Goal: Entertainment & Leisure: Consume media (video, audio)

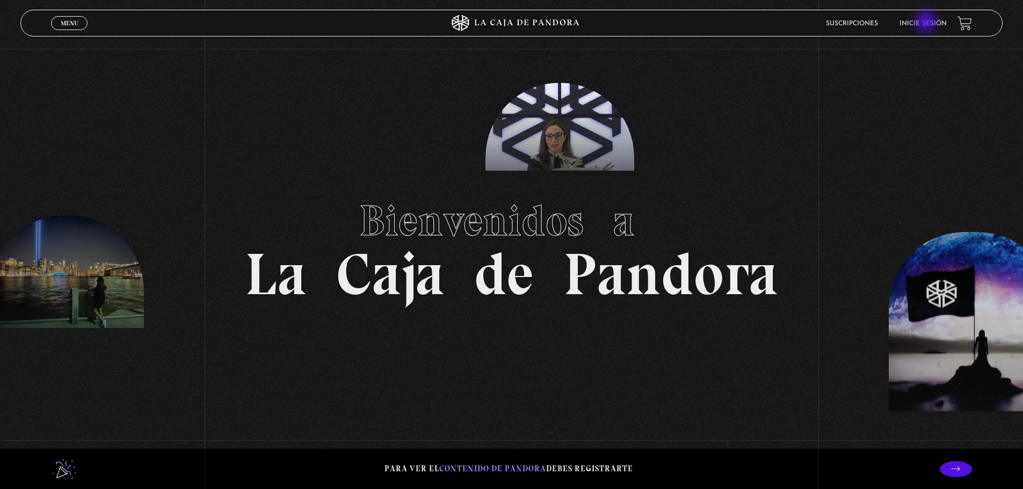
click at [927, 23] on link "Inicie sesión" at bounding box center [922, 23] width 47 height 6
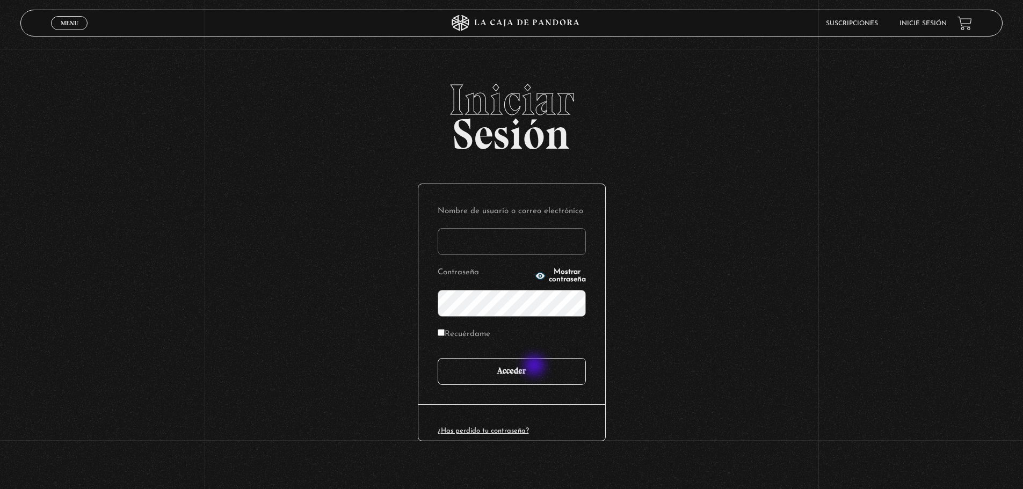
type input "mumana2918@gmail.com"
click at [533, 370] on input "Acceder" at bounding box center [512, 371] width 148 height 27
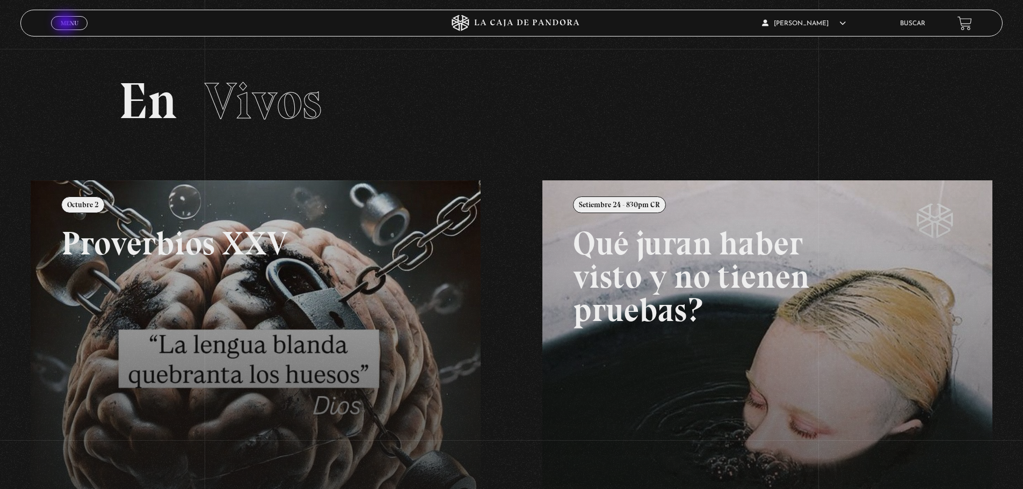
click at [66, 24] on span "Menu" at bounding box center [70, 23] width 18 height 6
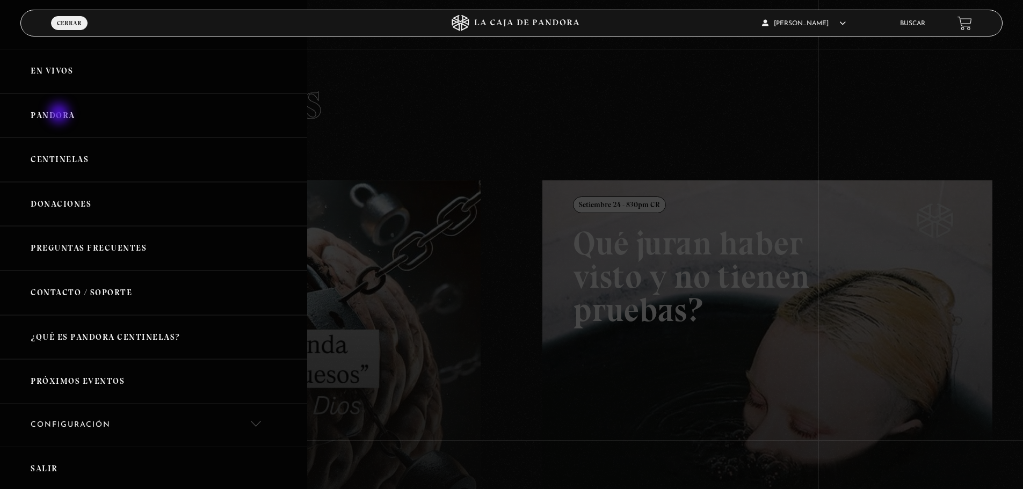
click at [60, 114] on link "Pandora" at bounding box center [153, 115] width 307 height 45
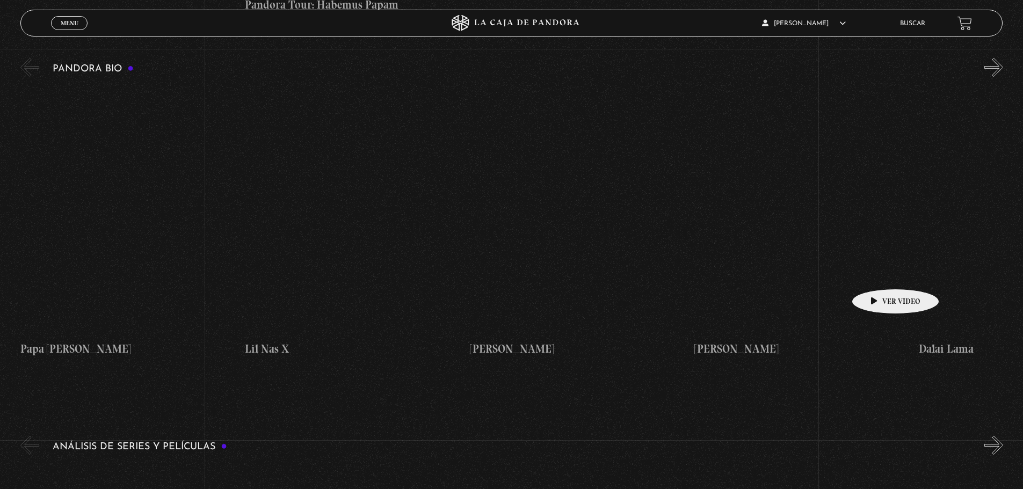
scroll to position [1879, 0]
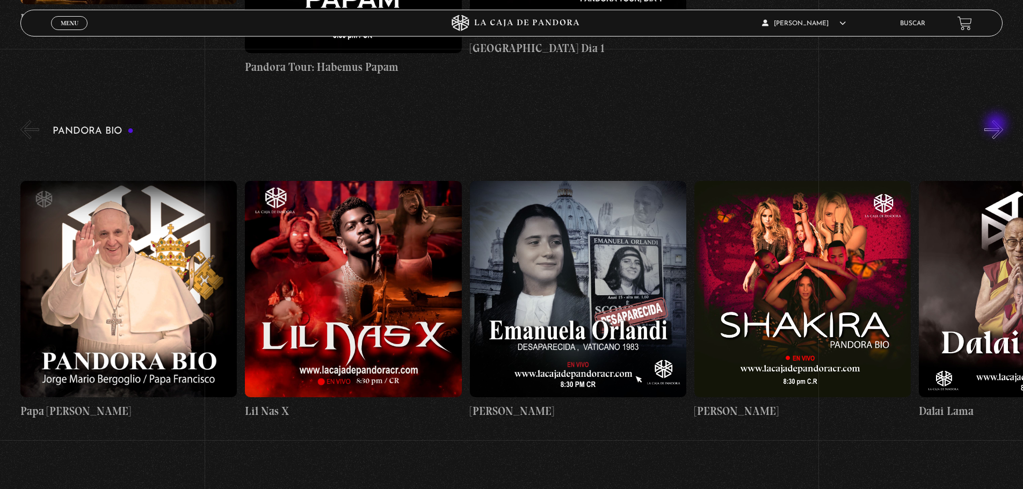
click at [997, 125] on button "»" at bounding box center [993, 129] width 19 height 19
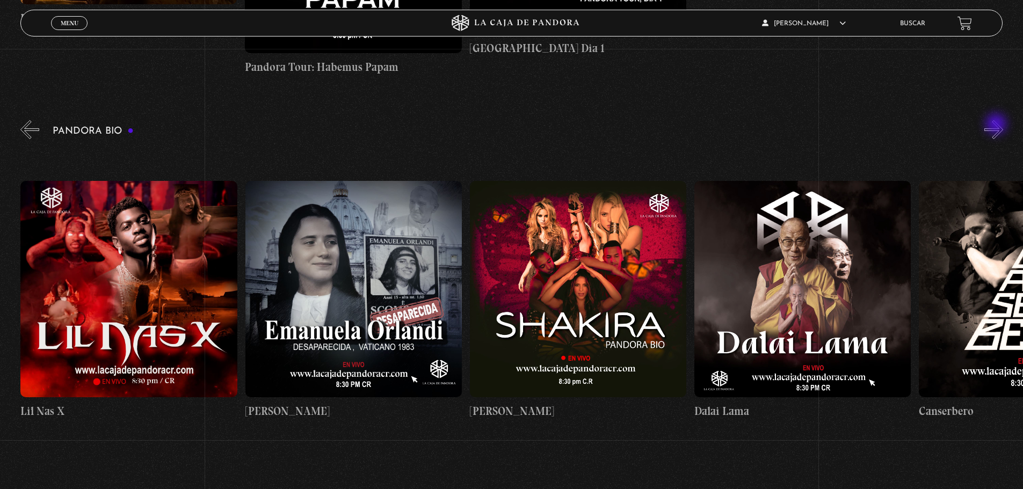
click at [997, 125] on button "»" at bounding box center [993, 129] width 19 height 19
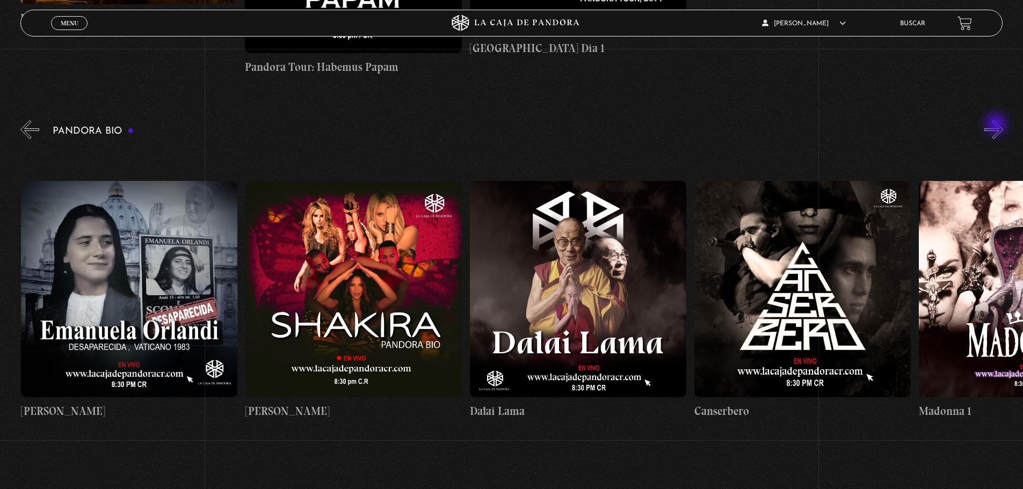
click at [997, 125] on button "»" at bounding box center [993, 129] width 19 height 19
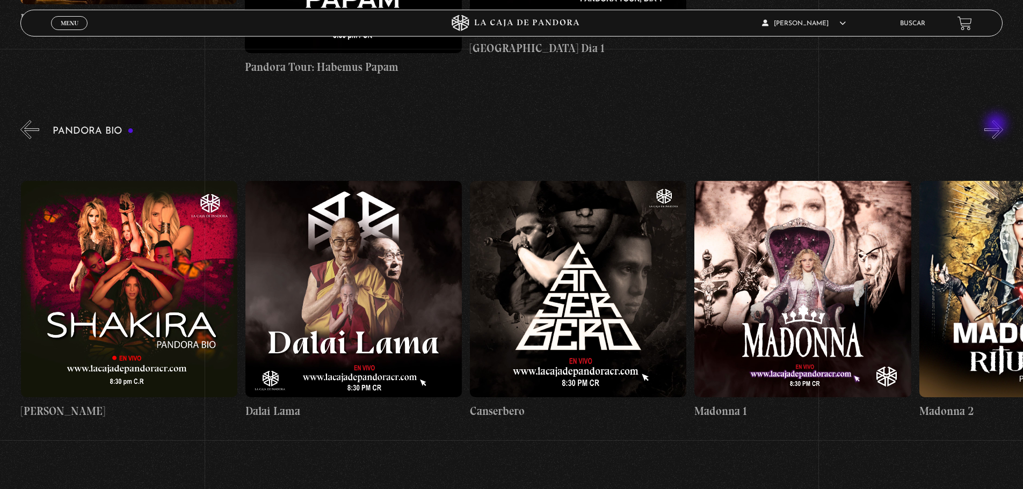
click at [997, 125] on button "»" at bounding box center [993, 129] width 19 height 19
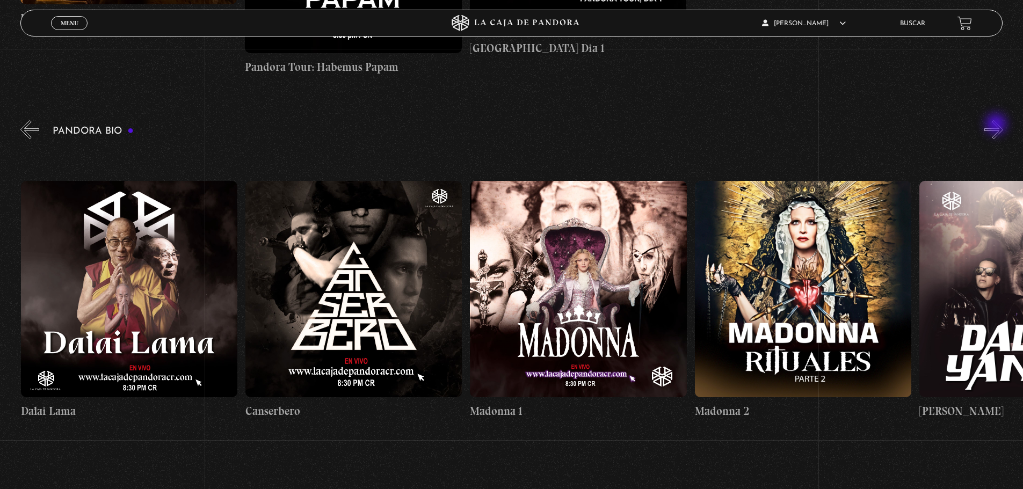
scroll to position [0, 898]
click at [997, 125] on button "»" at bounding box center [993, 129] width 19 height 19
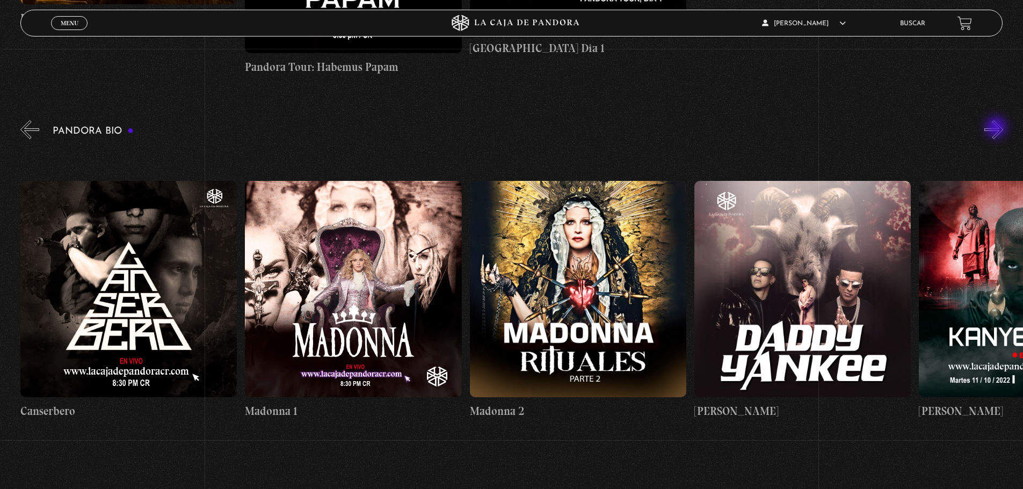
click at [997, 128] on button "»" at bounding box center [993, 129] width 19 height 19
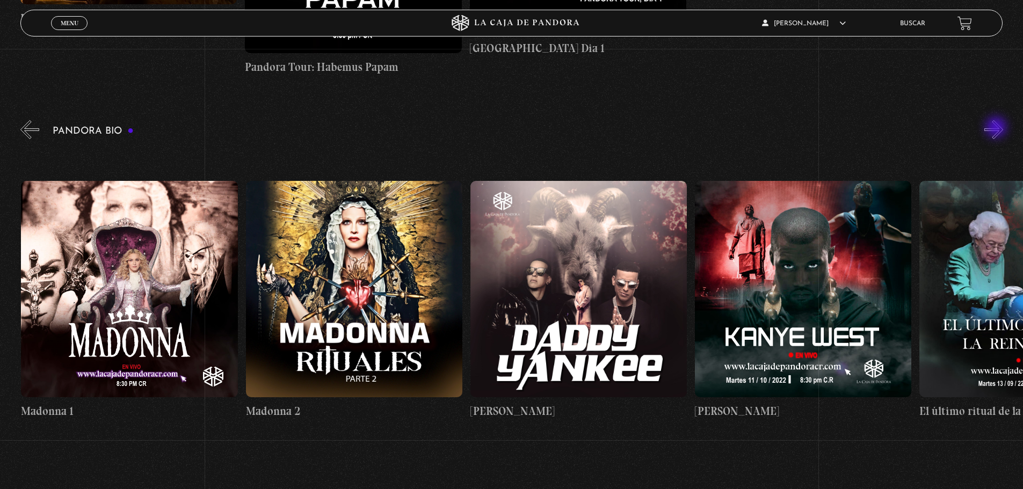
scroll to position [0, 1347]
click at [997, 128] on button "»" at bounding box center [993, 129] width 19 height 19
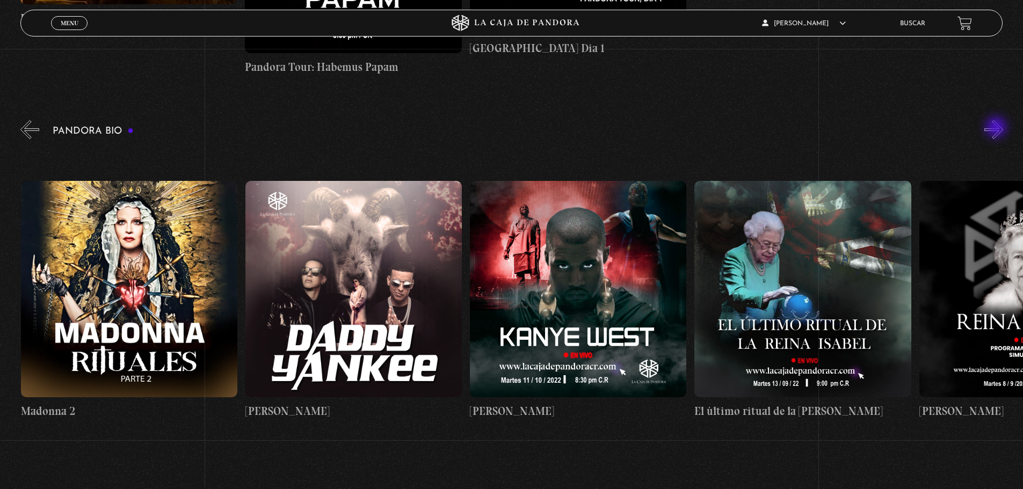
scroll to position [0, 1572]
click at [997, 128] on button "»" at bounding box center [993, 129] width 19 height 19
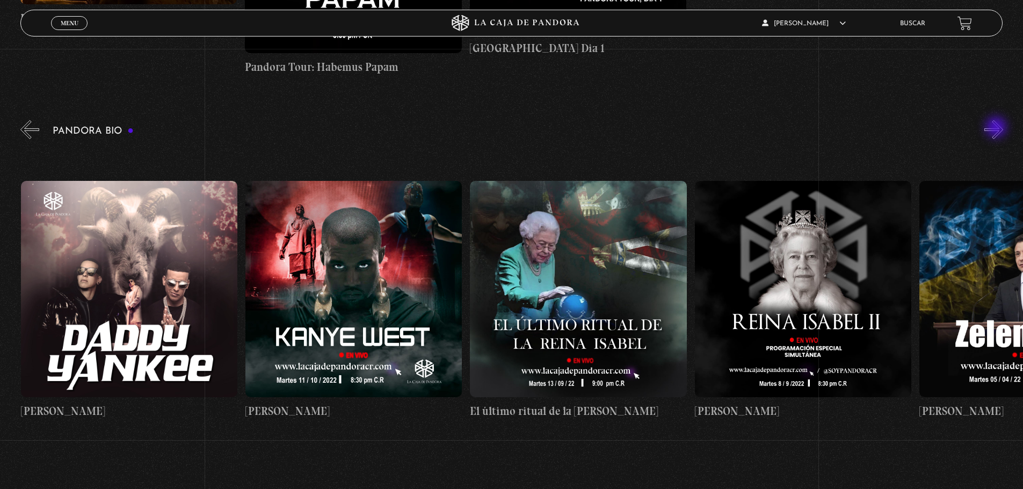
scroll to position [0, 1796]
click at [997, 128] on button "»" at bounding box center [993, 129] width 19 height 19
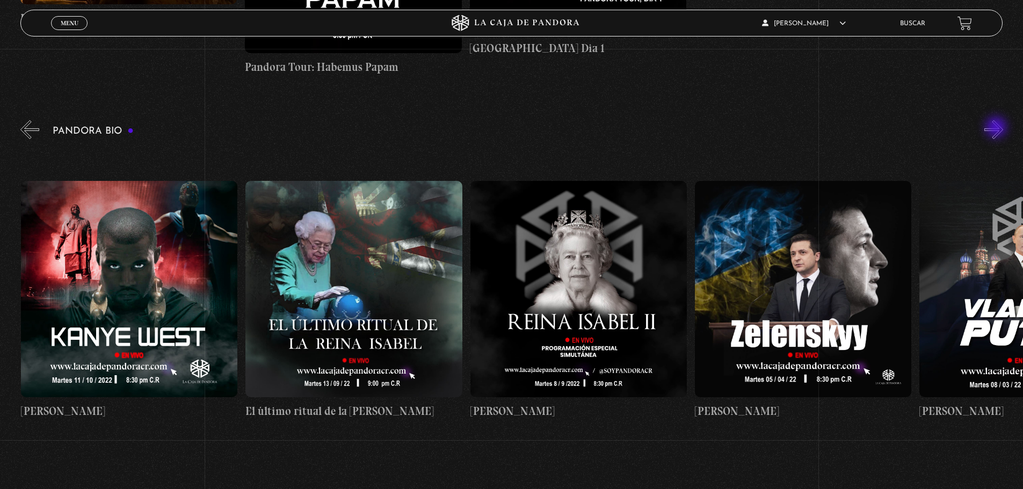
scroll to position [0, 2021]
click at [997, 128] on button "»" at bounding box center [993, 129] width 19 height 19
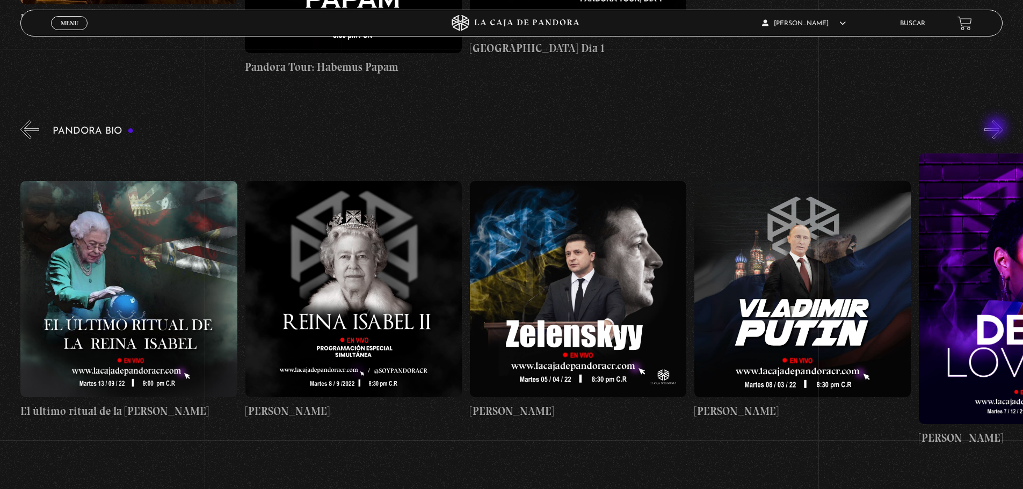
click at [997, 128] on button "»" at bounding box center [993, 129] width 19 height 19
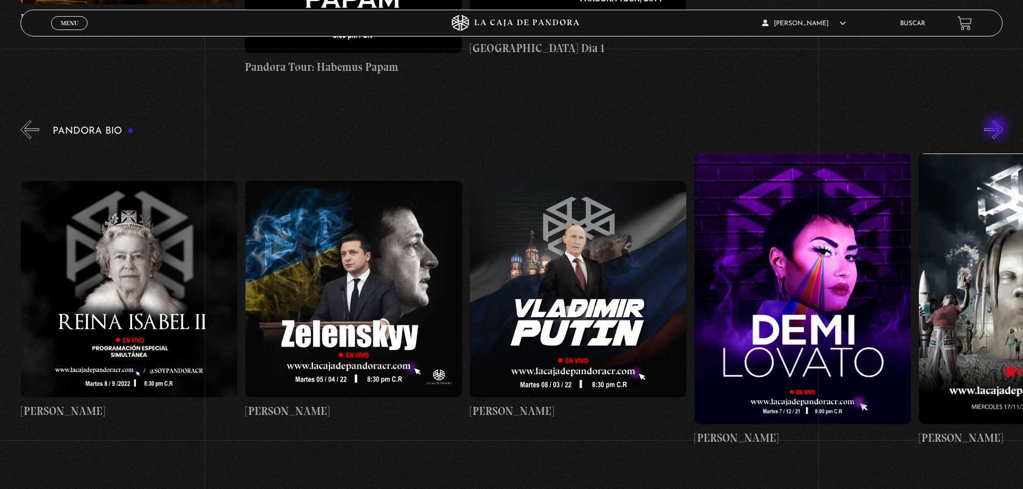
scroll to position [0, 2469]
click at [997, 128] on button "»" at bounding box center [993, 129] width 19 height 19
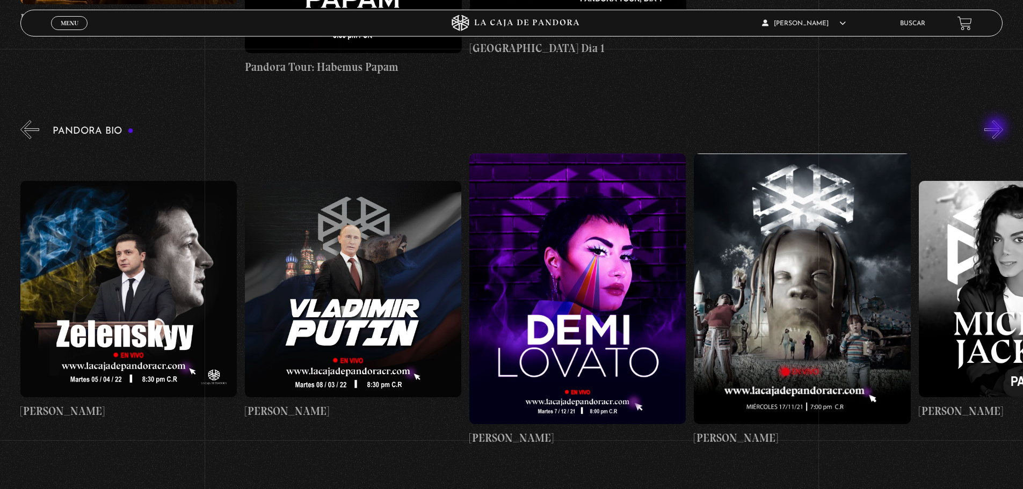
click at [997, 128] on button "»" at bounding box center [993, 129] width 19 height 19
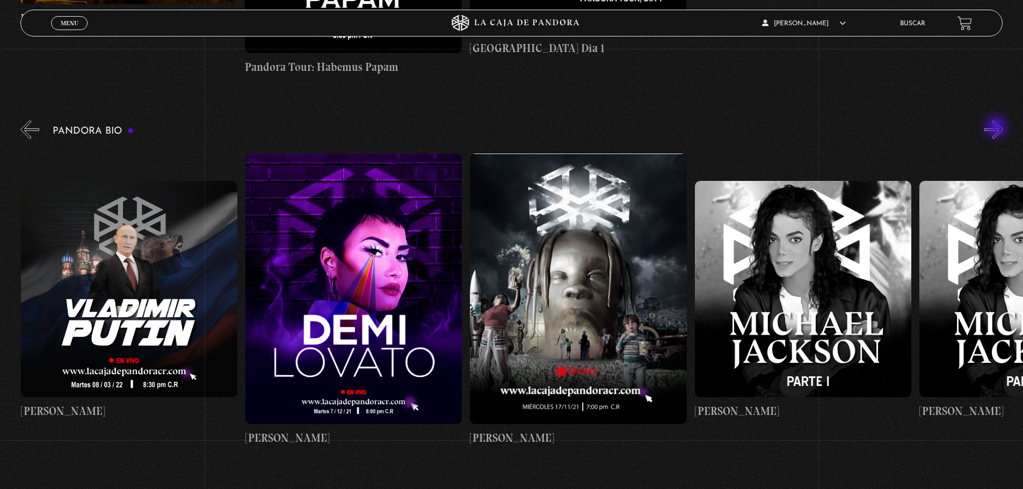
click at [997, 128] on button "»" at bounding box center [993, 129] width 19 height 19
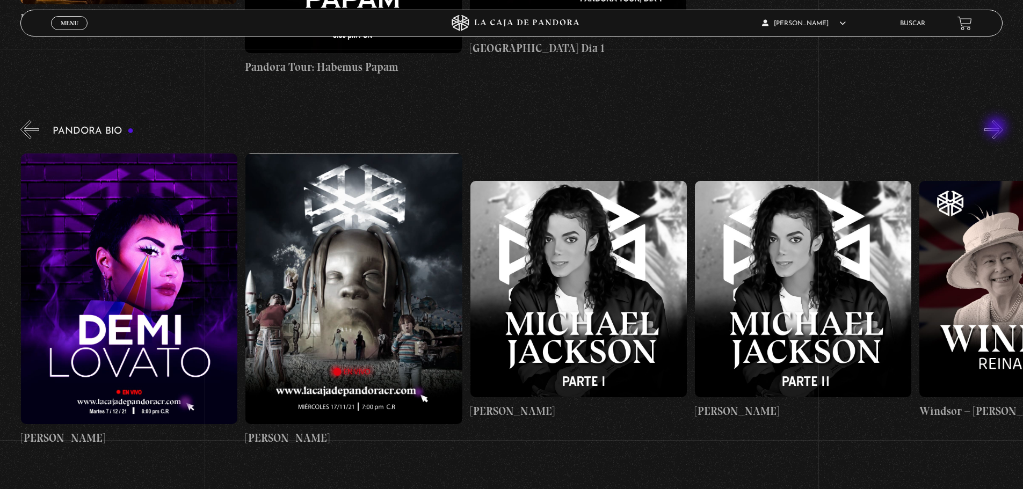
click at [997, 128] on button "»" at bounding box center [993, 129] width 19 height 19
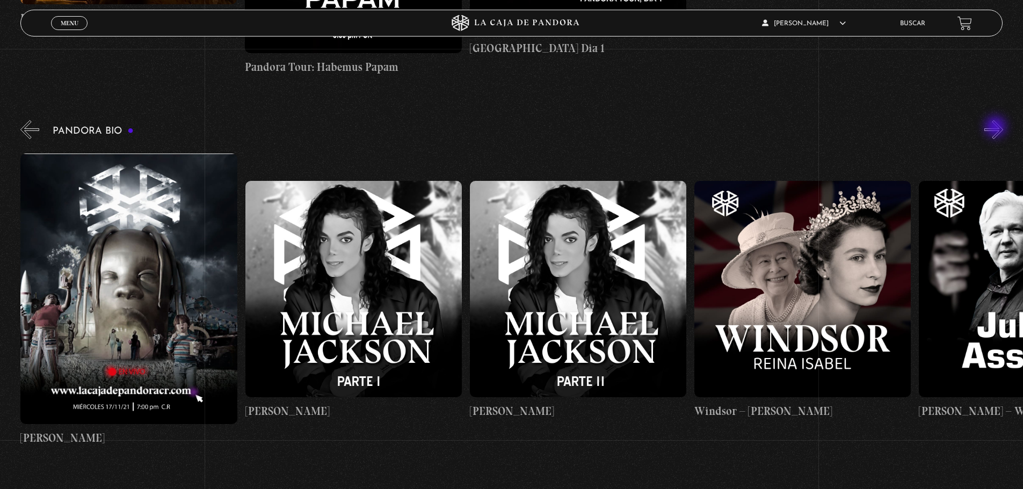
click at [996, 128] on button "»" at bounding box center [993, 129] width 19 height 19
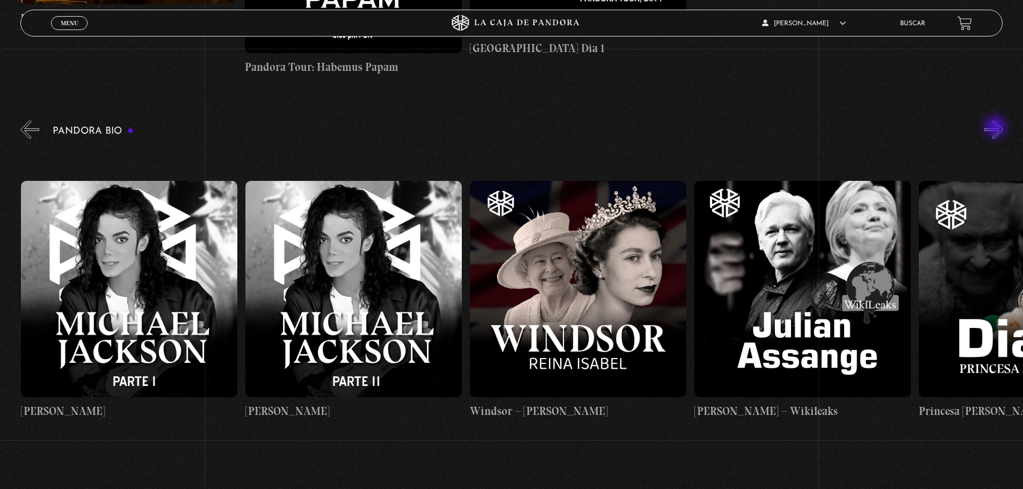
click at [996, 128] on button "»" at bounding box center [993, 129] width 19 height 19
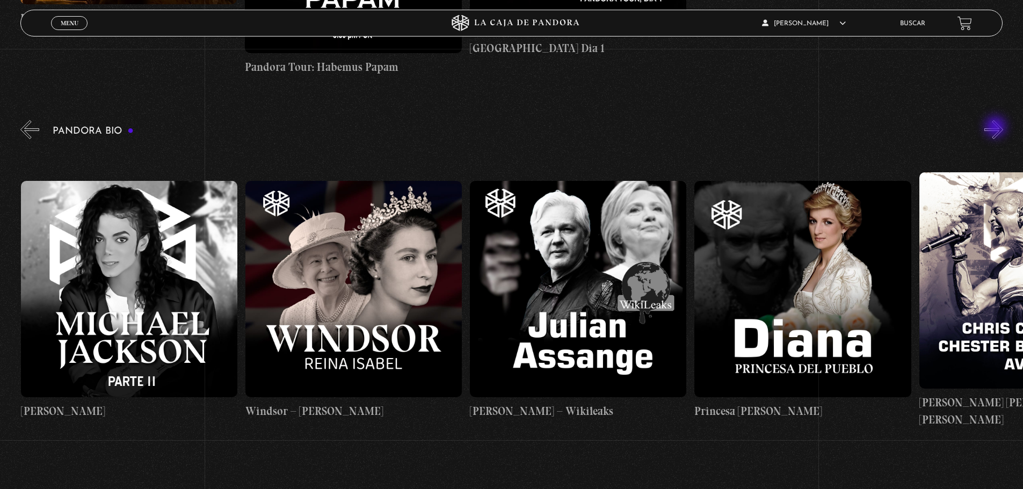
scroll to position [0, 3817]
click at [995, 129] on button "»" at bounding box center [993, 129] width 19 height 19
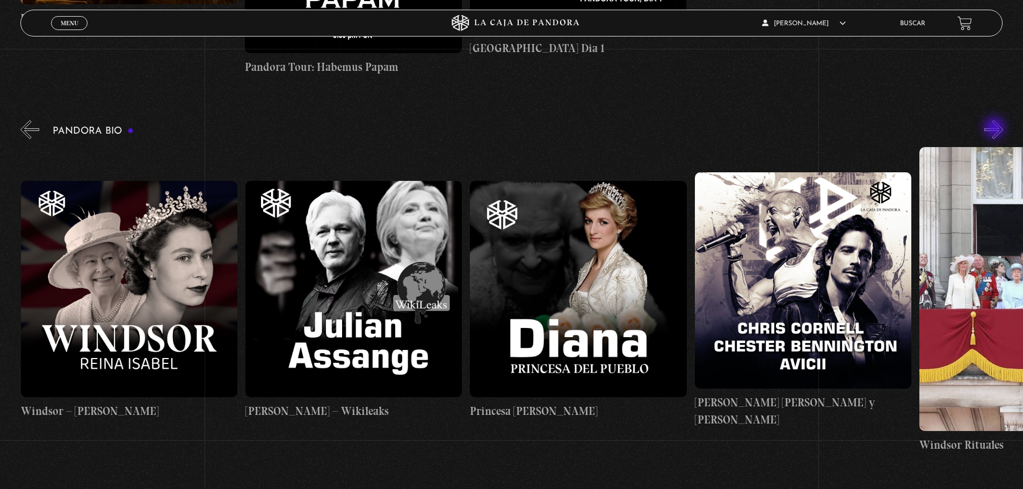
scroll to position [0, 4041]
click at [994, 131] on button "»" at bounding box center [993, 129] width 19 height 19
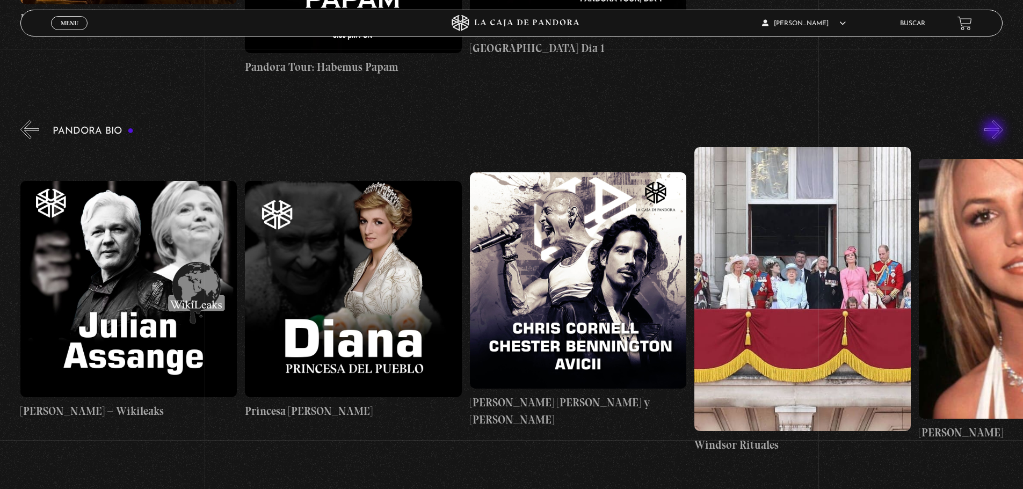
click at [994, 131] on button "»" at bounding box center [993, 129] width 19 height 19
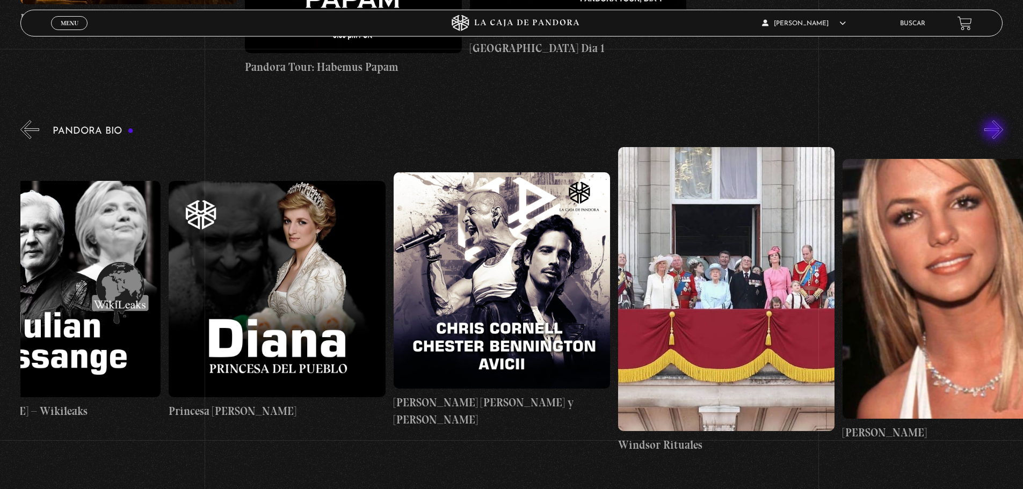
scroll to position [0, 4378]
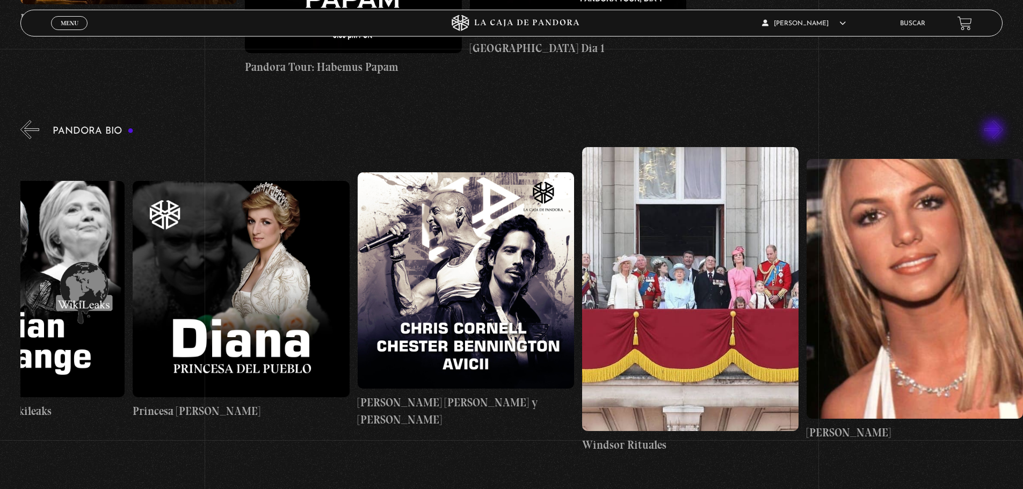
click at [994, 131] on button "»" at bounding box center [993, 129] width 19 height 19
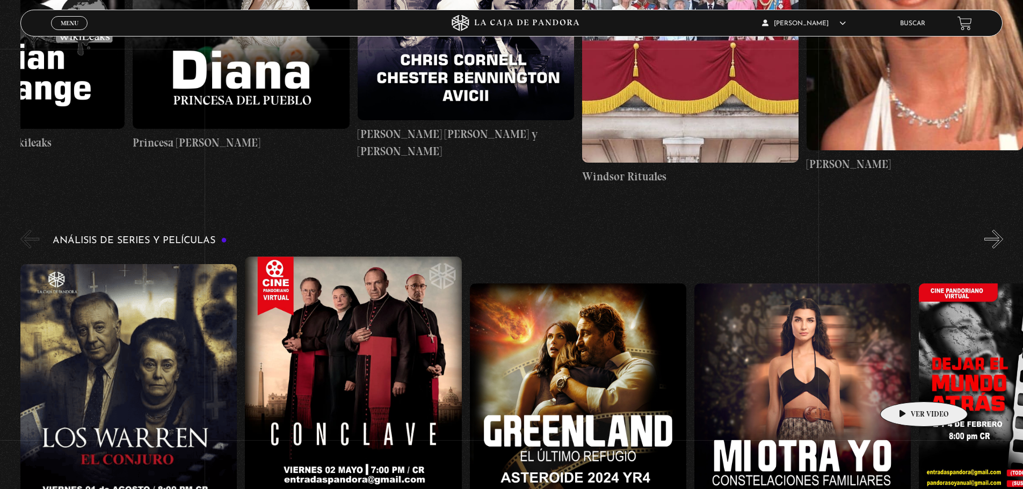
scroll to position [2201, 0]
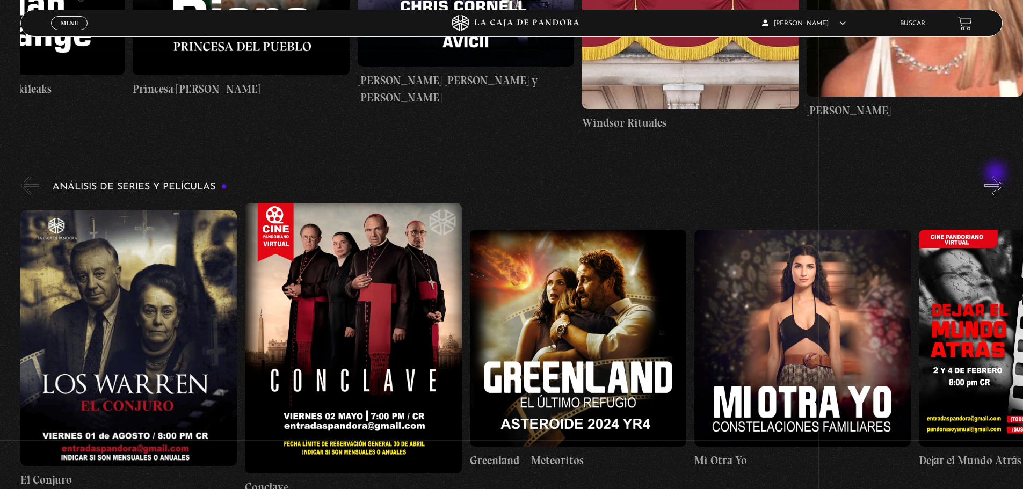
click at [996, 176] on button "»" at bounding box center [993, 185] width 19 height 19
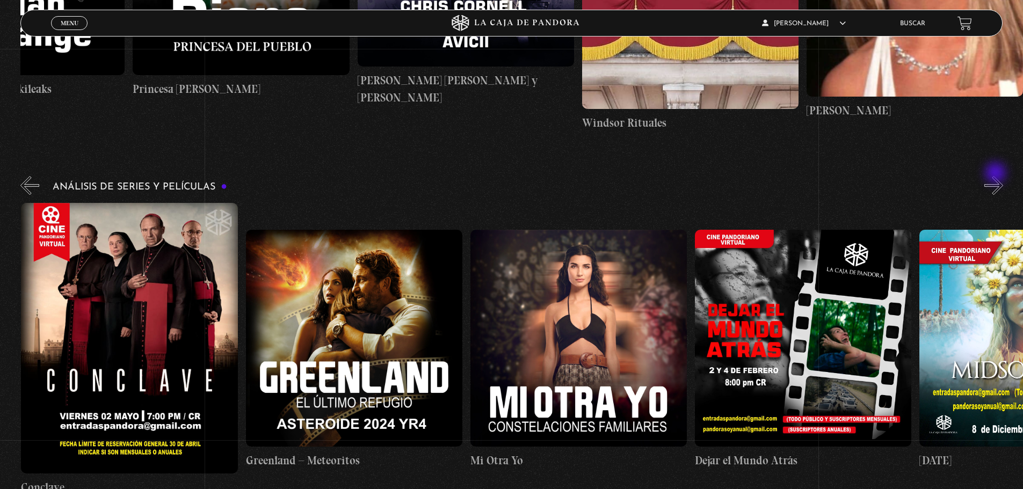
scroll to position [0, 224]
click at [996, 176] on button "»" at bounding box center [993, 185] width 19 height 19
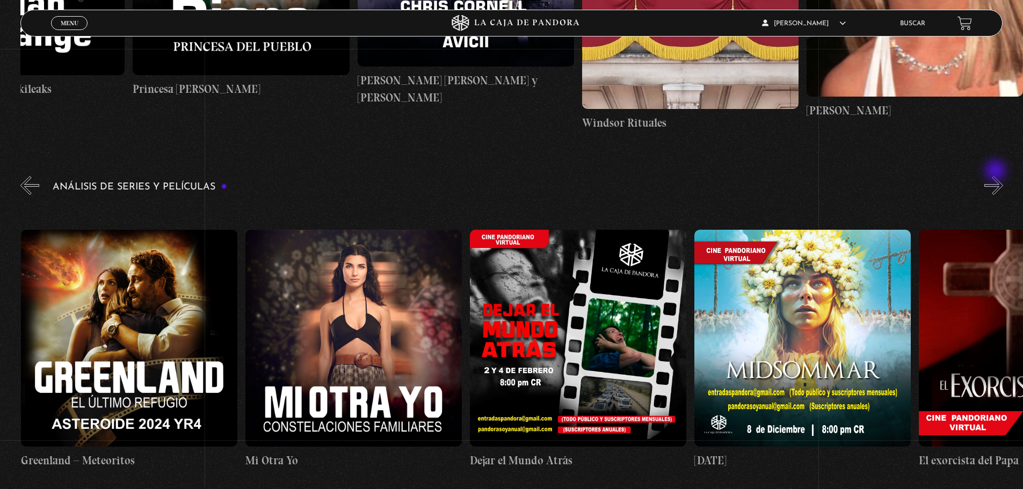
scroll to position [0, 449]
click at [996, 186] on button "»" at bounding box center [993, 185] width 19 height 19
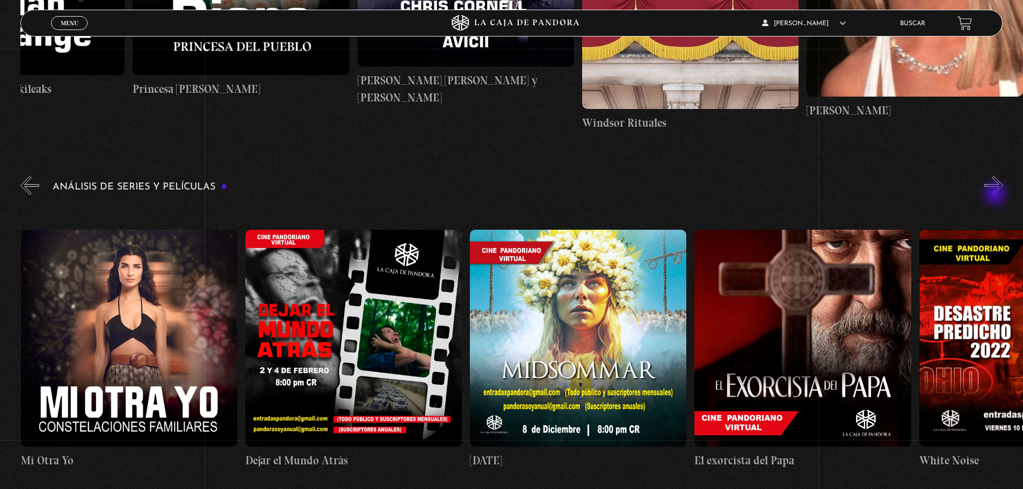
scroll to position [0, 674]
click at [1003, 184] on button "»" at bounding box center [993, 185] width 19 height 19
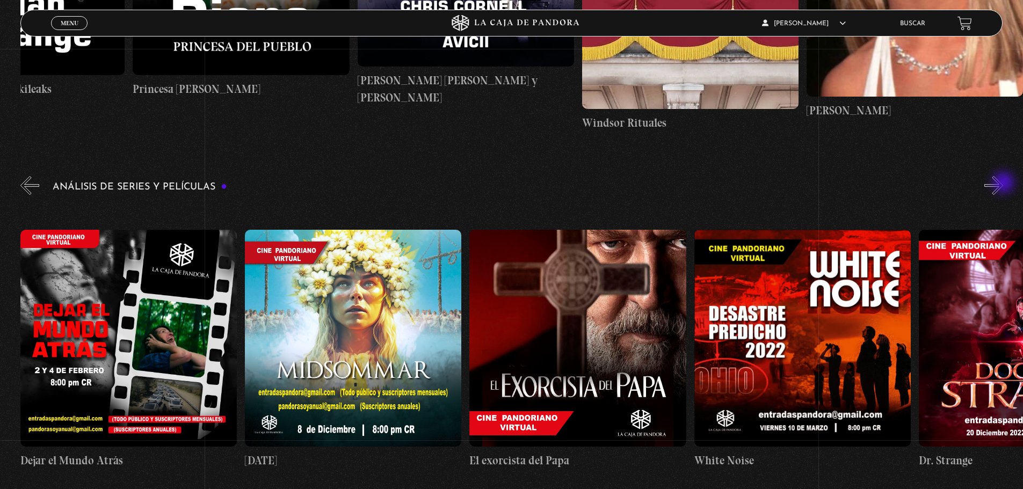
click at [1003, 184] on button "»" at bounding box center [993, 185] width 19 height 19
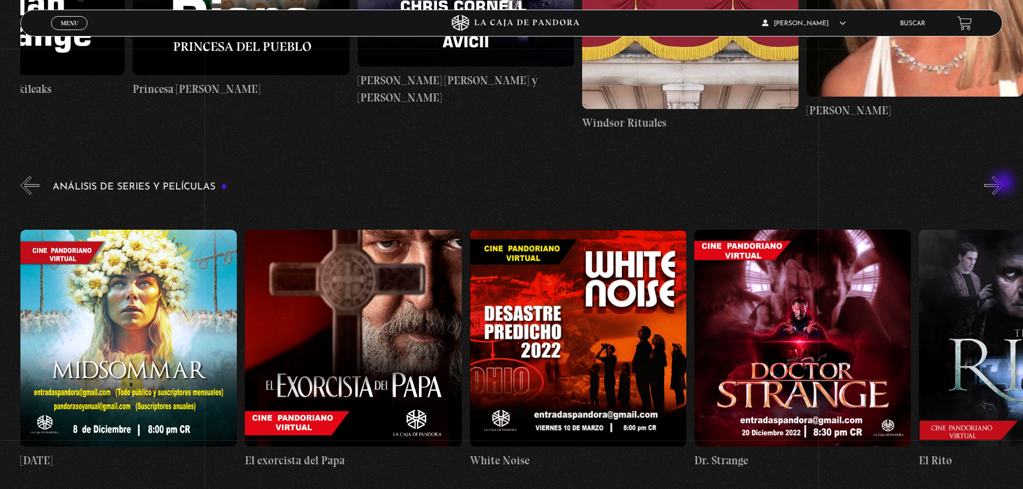
click at [1003, 184] on button "»" at bounding box center [993, 185] width 19 height 19
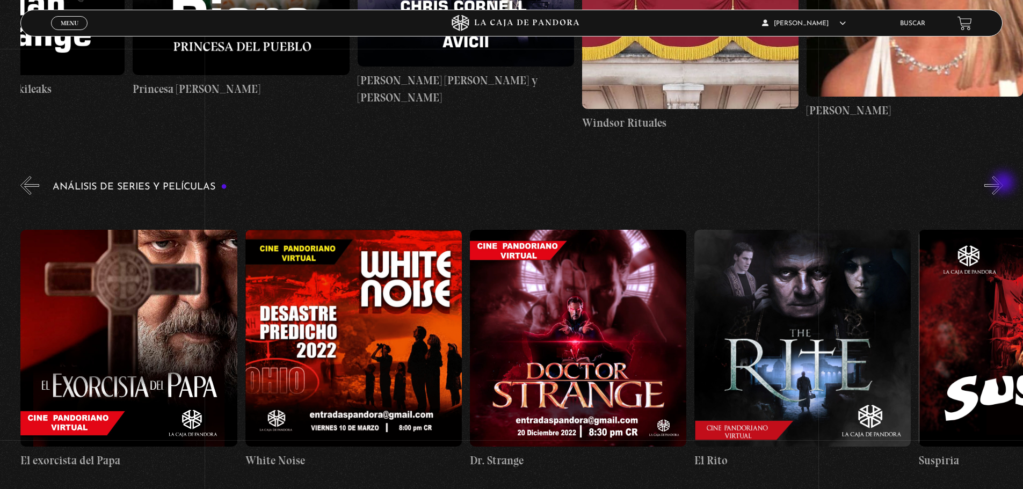
click at [1003, 184] on button "»" at bounding box center [993, 185] width 19 height 19
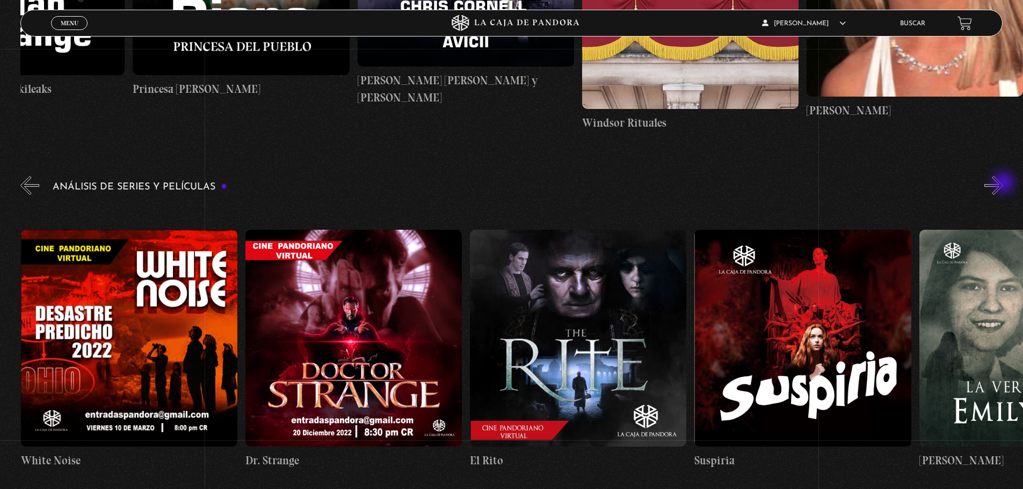
scroll to position [0, 1572]
click at [1003, 184] on button "»" at bounding box center [993, 185] width 19 height 19
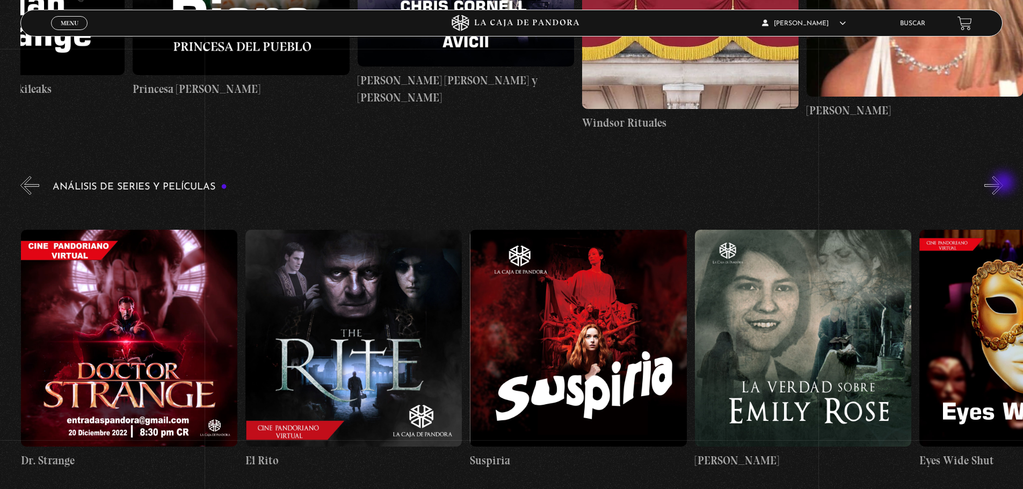
scroll to position [0, 1796]
click at [1003, 184] on button "»" at bounding box center [993, 185] width 19 height 19
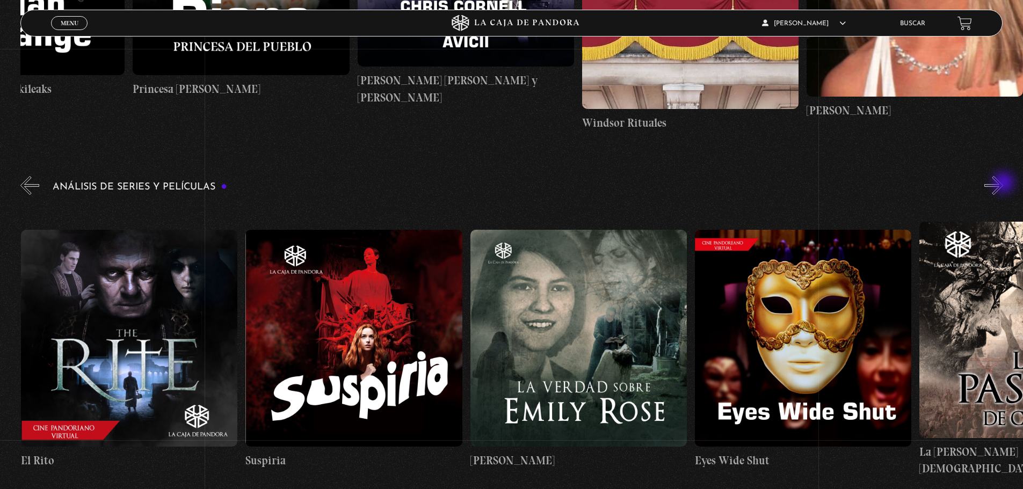
scroll to position [0, 2021]
click at [1003, 184] on button "»" at bounding box center [993, 185] width 19 height 19
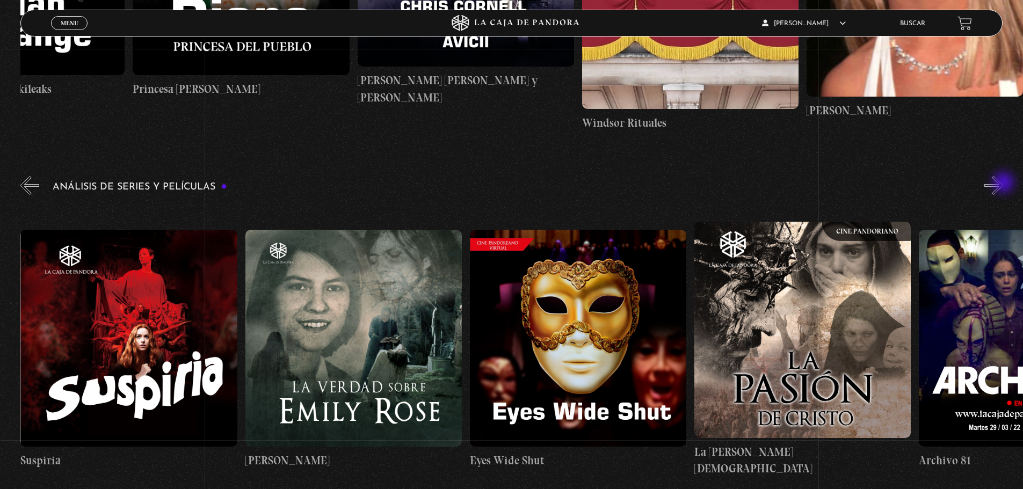
click at [1003, 184] on button "»" at bounding box center [993, 185] width 19 height 19
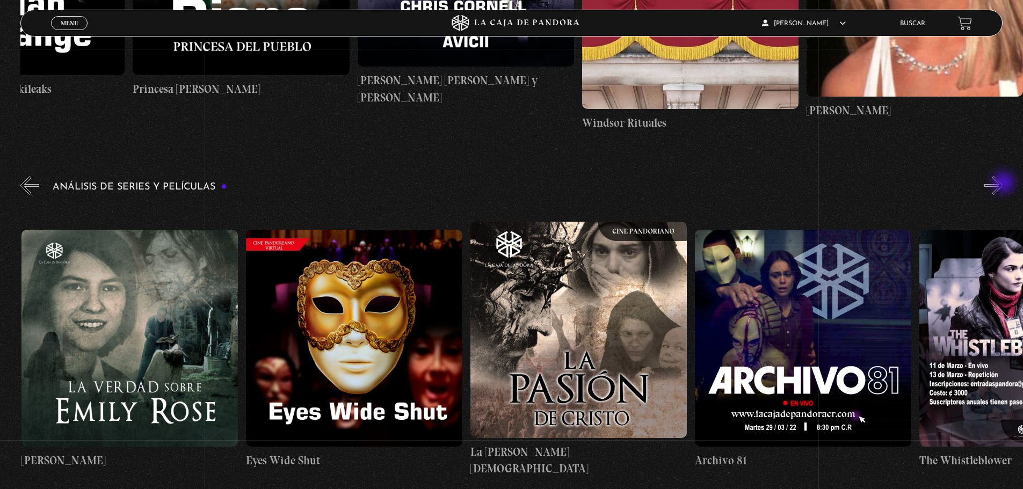
scroll to position [0, 2469]
click at [1003, 184] on button "»" at bounding box center [993, 185] width 19 height 19
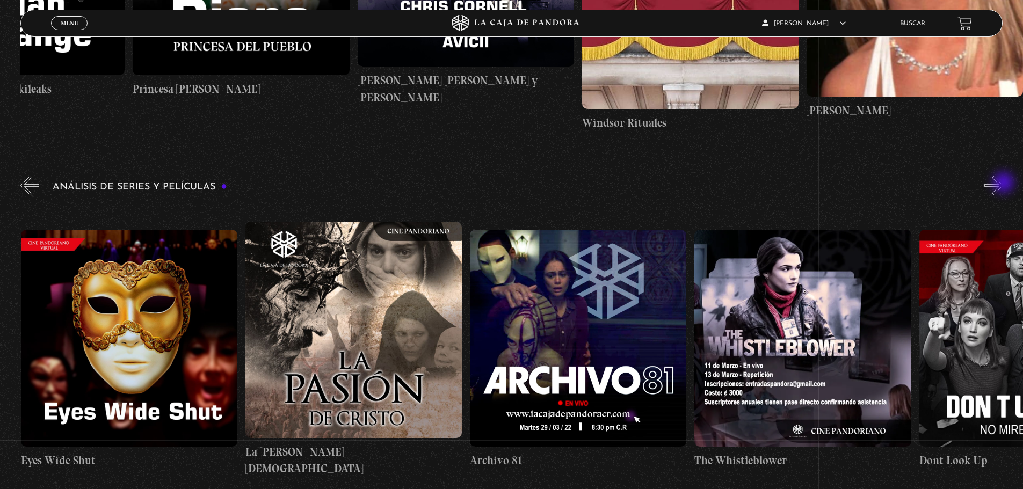
scroll to position [0, 2694]
click at [1003, 184] on button "»" at bounding box center [993, 185] width 19 height 19
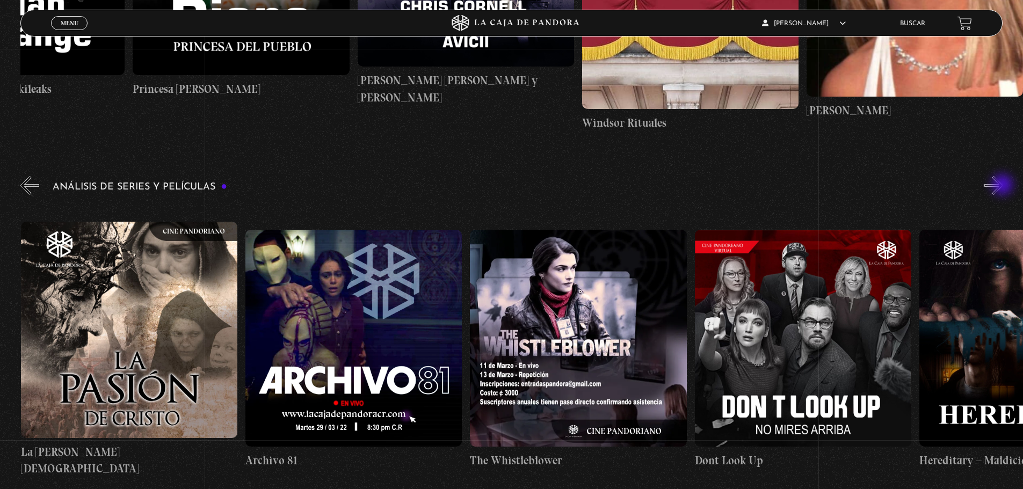
scroll to position [0, 2919]
click at [1003, 186] on button "»" at bounding box center [993, 185] width 19 height 19
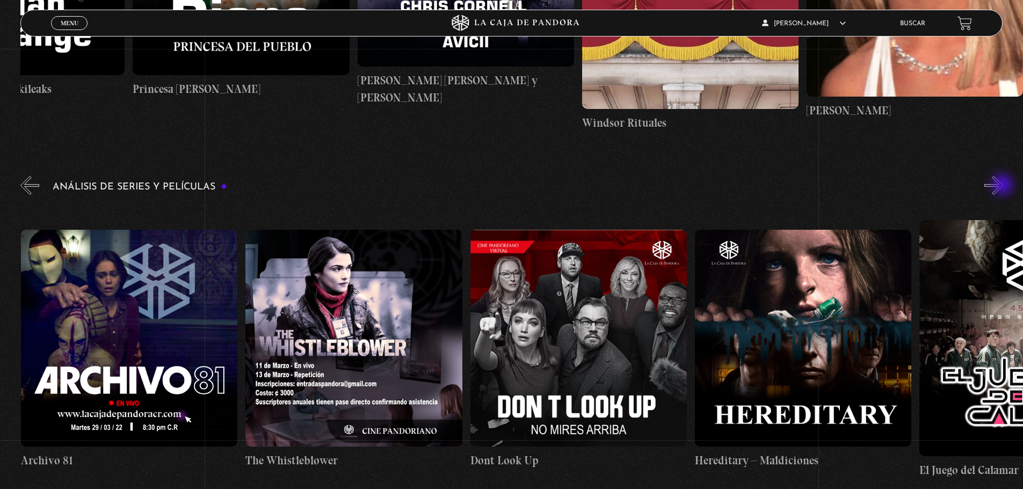
scroll to position [0, 3143]
click at [1003, 186] on button "»" at bounding box center [993, 185] width 19 height 19
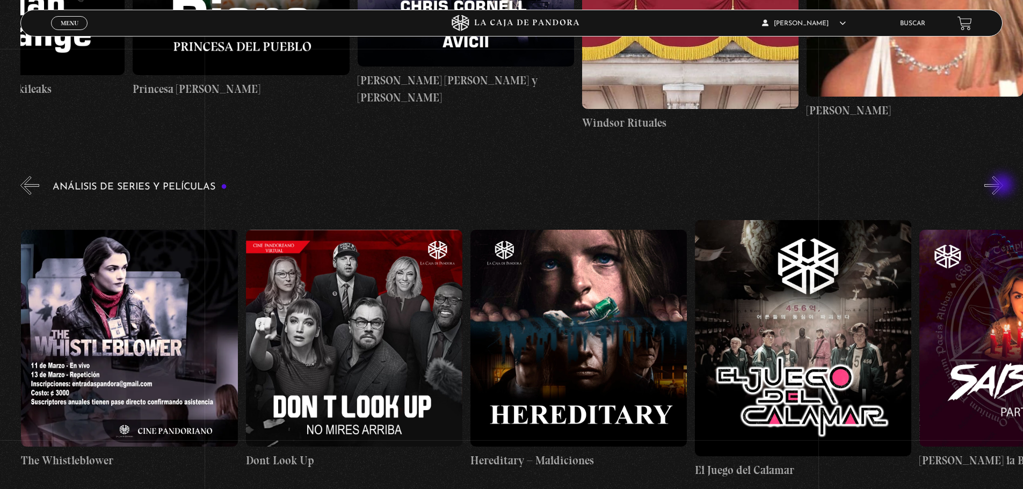
scroll to position [0, 3368]
click at [1003, 186] on button "»" at bounding box center [993, 185] width 19 height 19
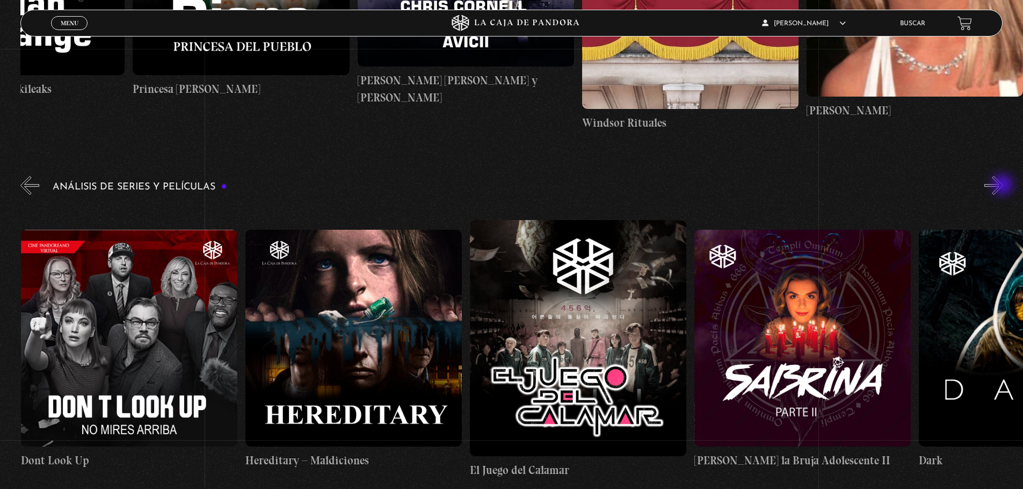
click at [1003, 186] on button "»" at bounding box center [993, 185] width 19 height 19
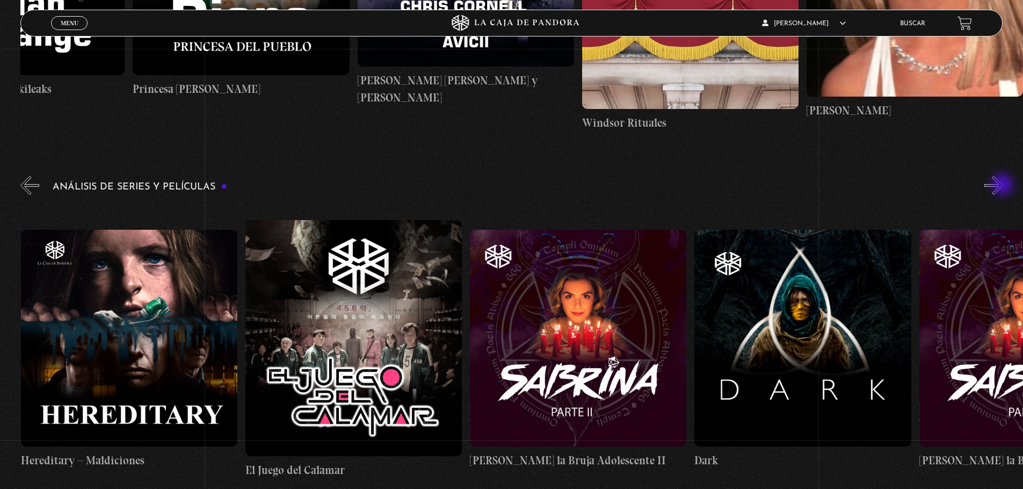
click at [1003, 186] on button "»" at bounding box center [993, 185] width 19 height 19
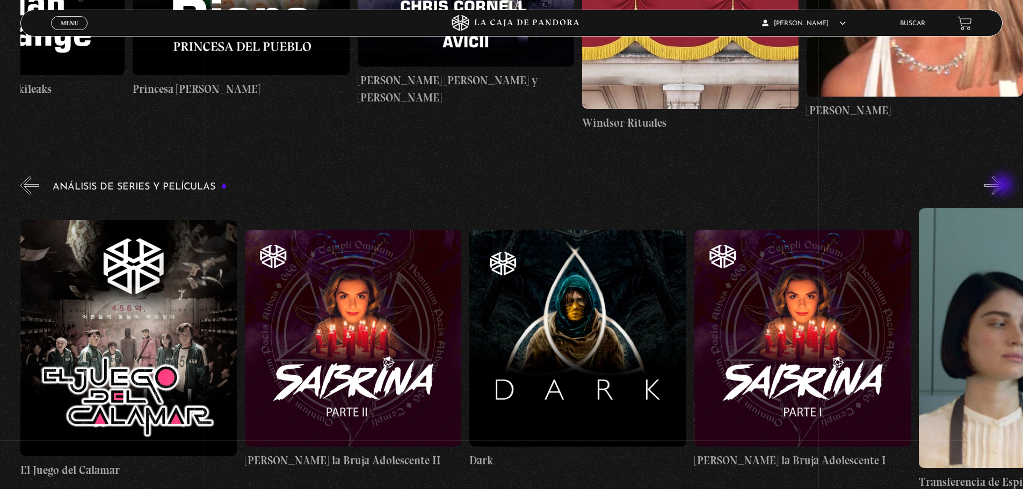
click at [1003, 186] on button "»" at bounding box center [993, 185] width 19 height 19
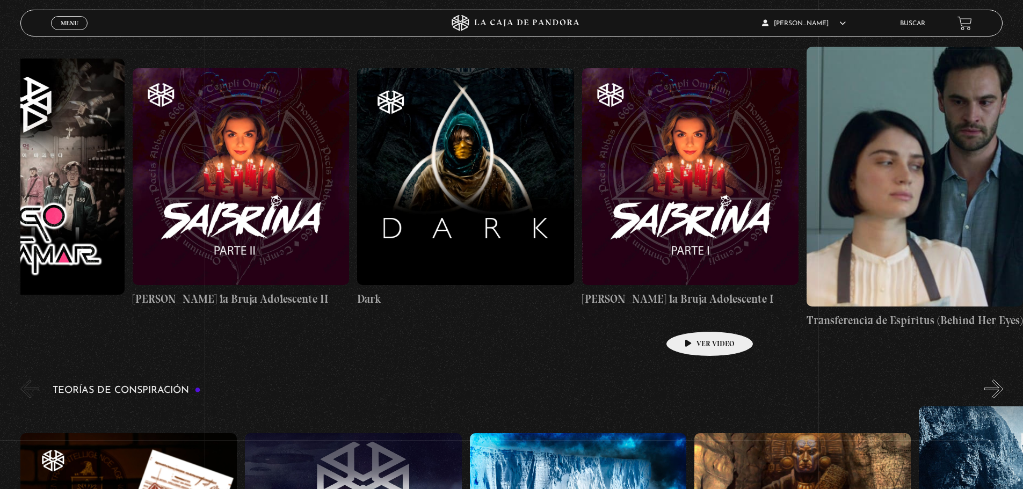
scroll to position [2577, 0]
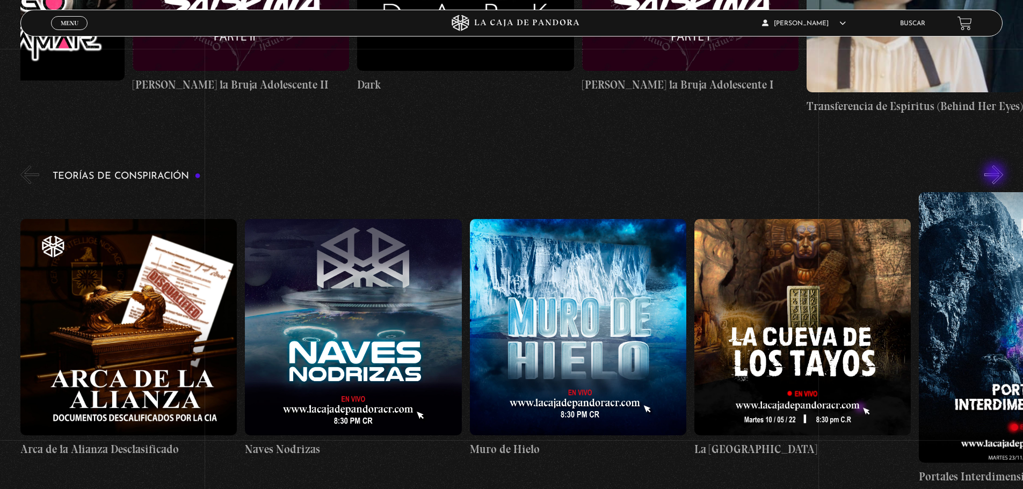
click at [995, 174] on button "»" at bounding box center [993, 174] width 19 height 19
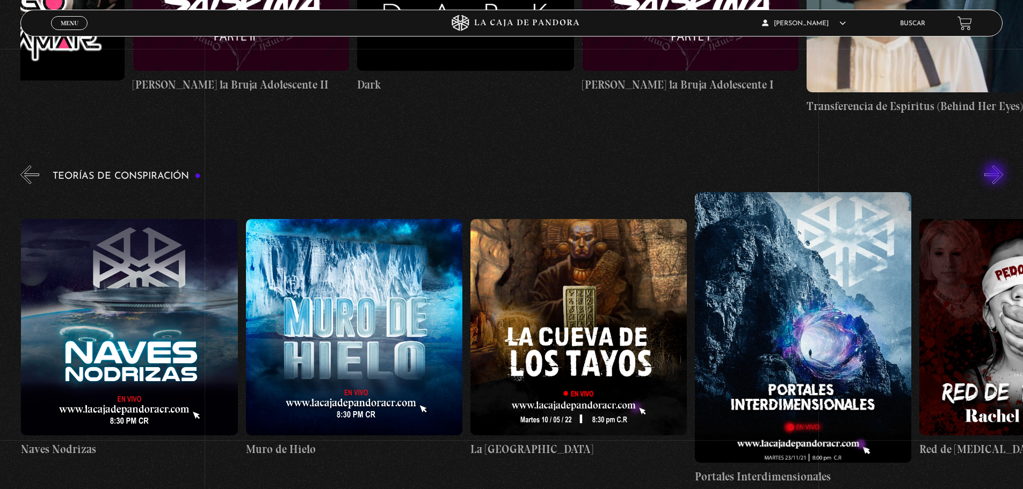
scroll to position [0, 224]
click at [996, 176] on button "»" at bounding box center [993, 174] width 19 height 19
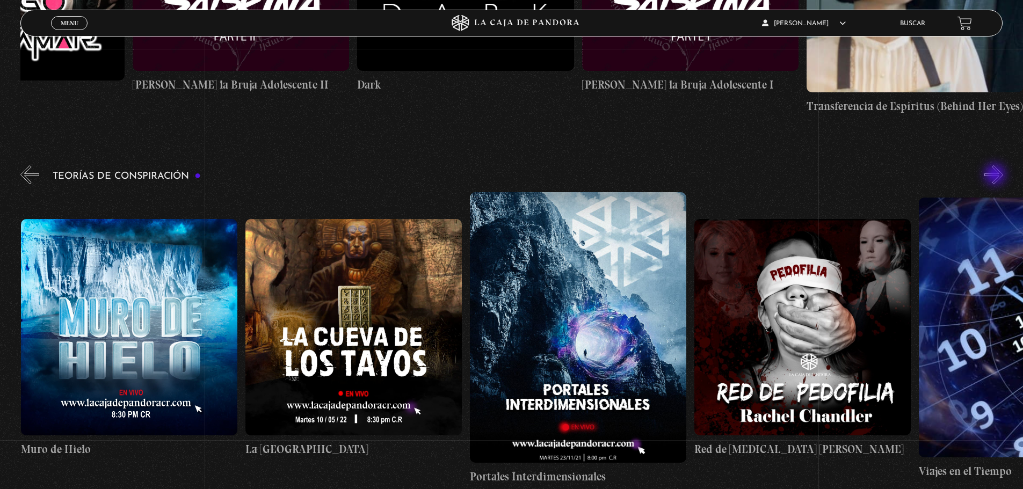
click at [996, 176] on button "»" at bounding box center [993, 174] width 19 height 19
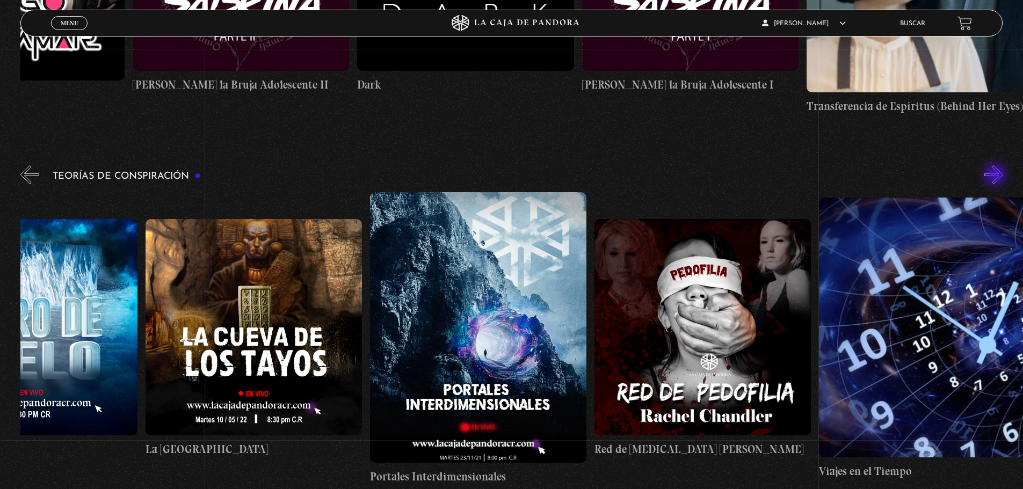
scroll to position [0, 562]
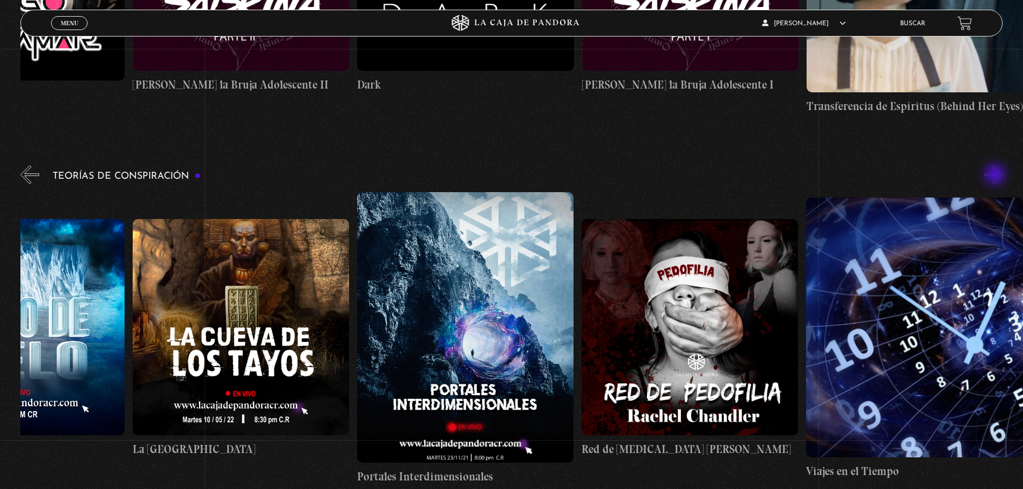
click at [996, 176] on button "»" at bounding box center [993, 174] width 19 height 19
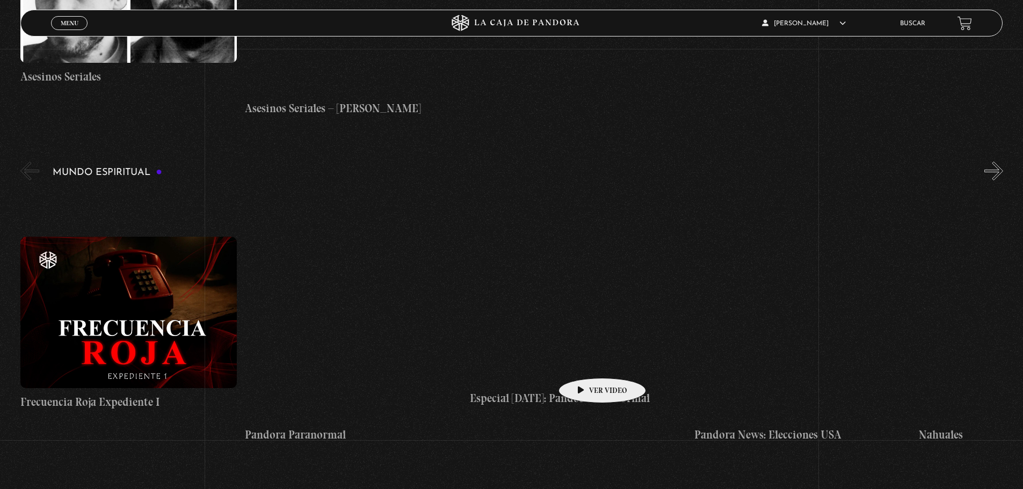
scroll to position [4402, 0]
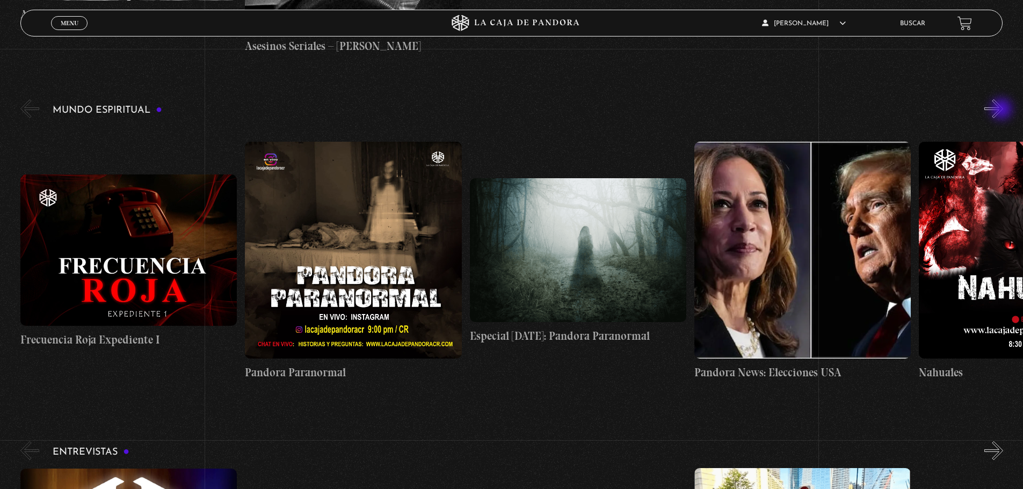
click at [1002, 110] on button "»" at bounding box center [993, 108] width 19 height 19
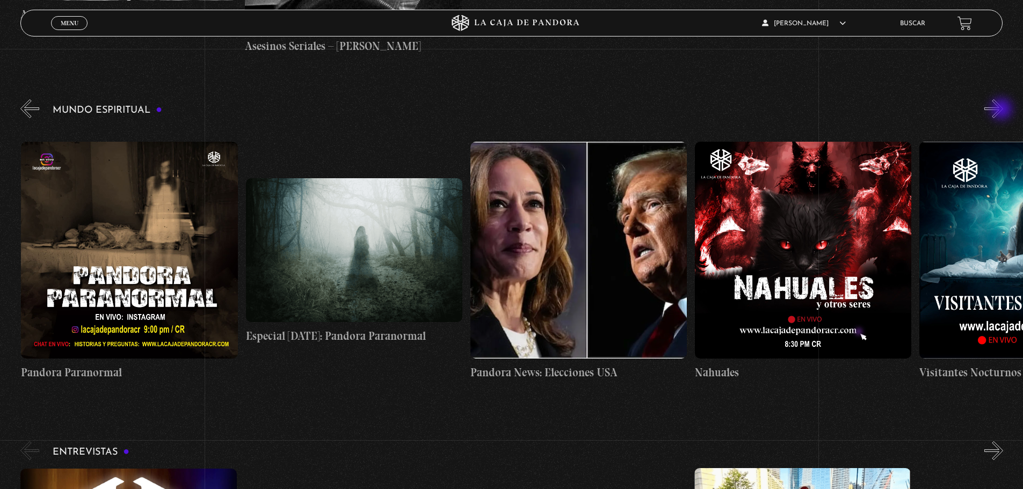
click at [1002, 110] on button "»" at bounding box center [993, 108] width 19 height 19
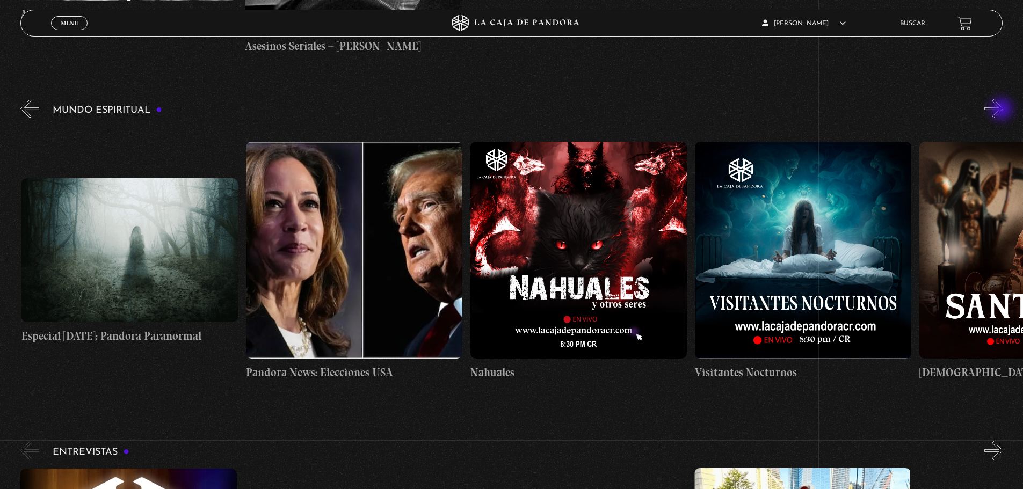
scroll to position [0, 449]
click at [1002, 110] on button "»" at bounding box center [993, 108] width 19 height 19
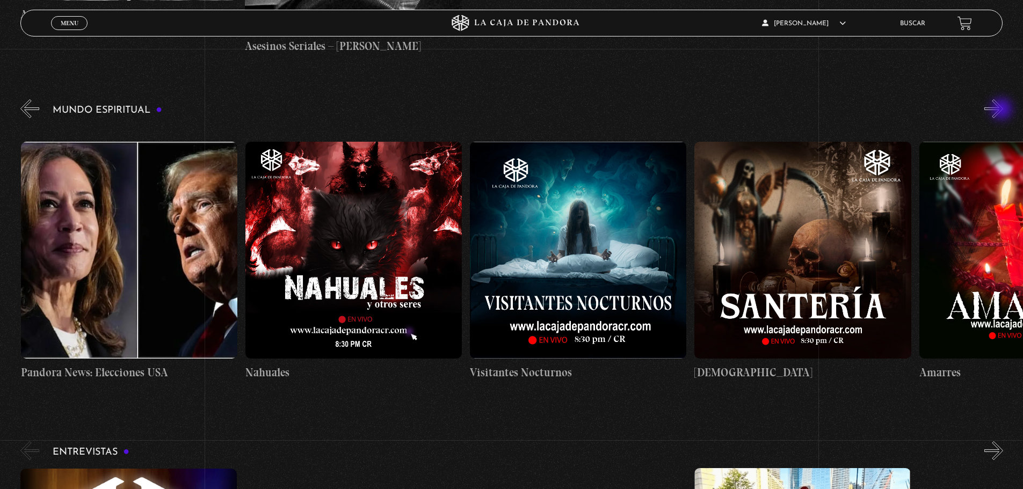
scroll to position [0, 674]
click at [1002, 110] on button "»" at bounding box center [993, 108] width 19 height 19
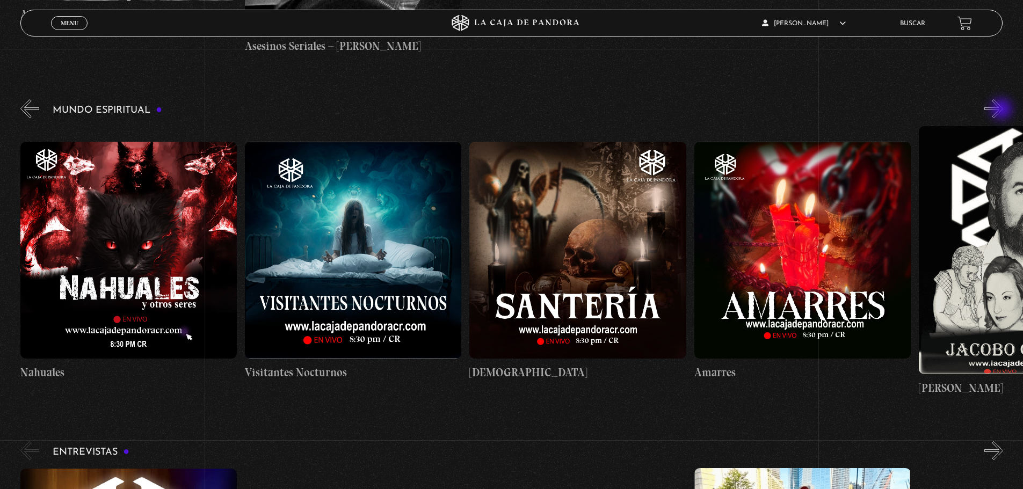
scroll to position [0, 898]
click at [1002, 110] on button "»" at bounding box center [993, 108] width 19 height 19
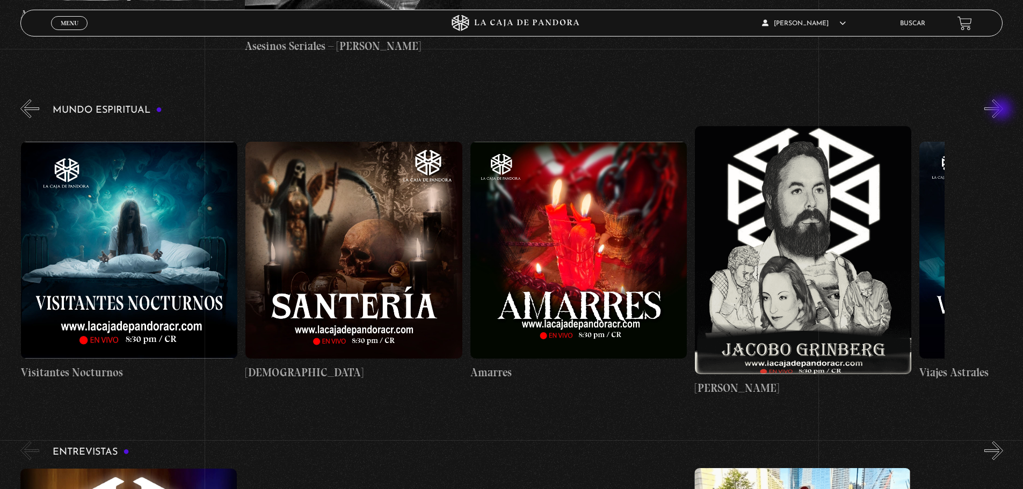
click at [1002, 110] on button "»" at bounding box center [993, 108] width 19 height 19
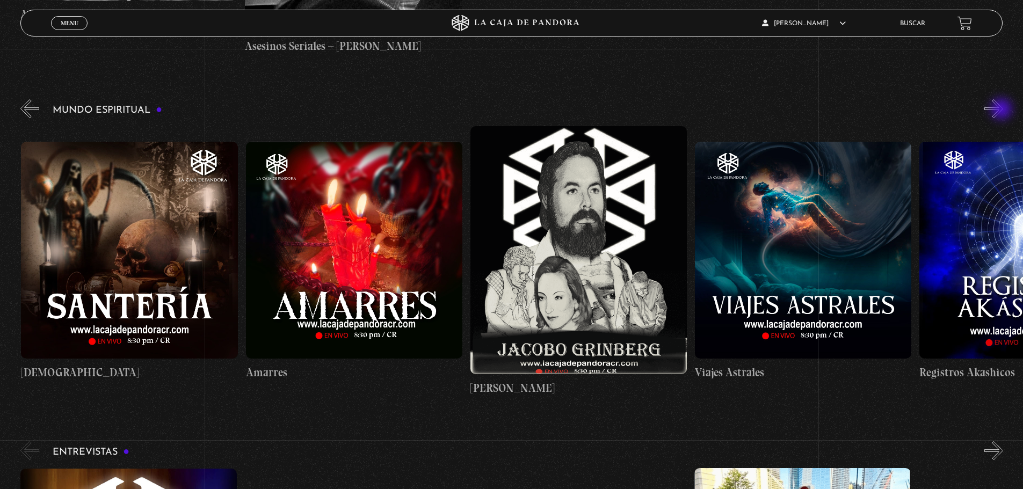
click at [1002, 110] on button "»" at bounding box center [993, 108] width 19 height 19
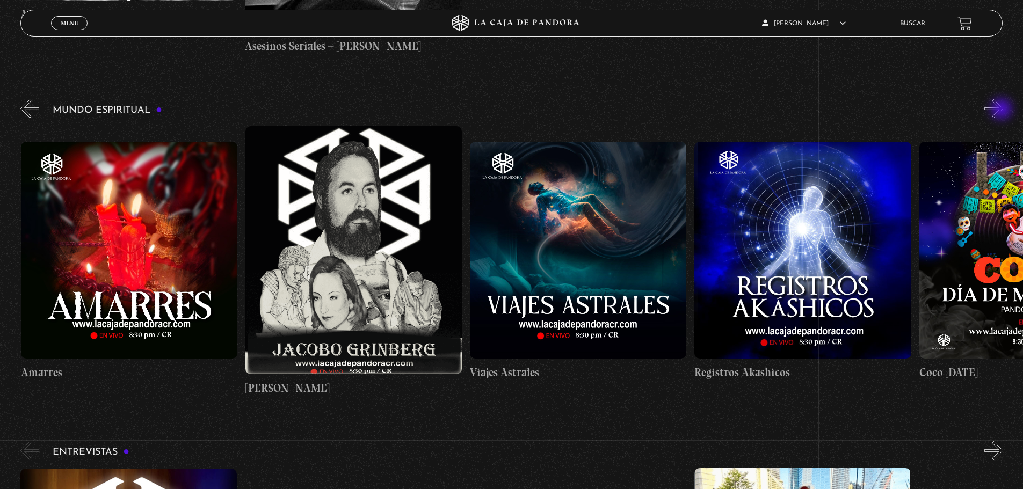
scroll to position [0, 1572]
click at [1002, 110] on button "»" at bounding box center [993, 108] width 19 height 19
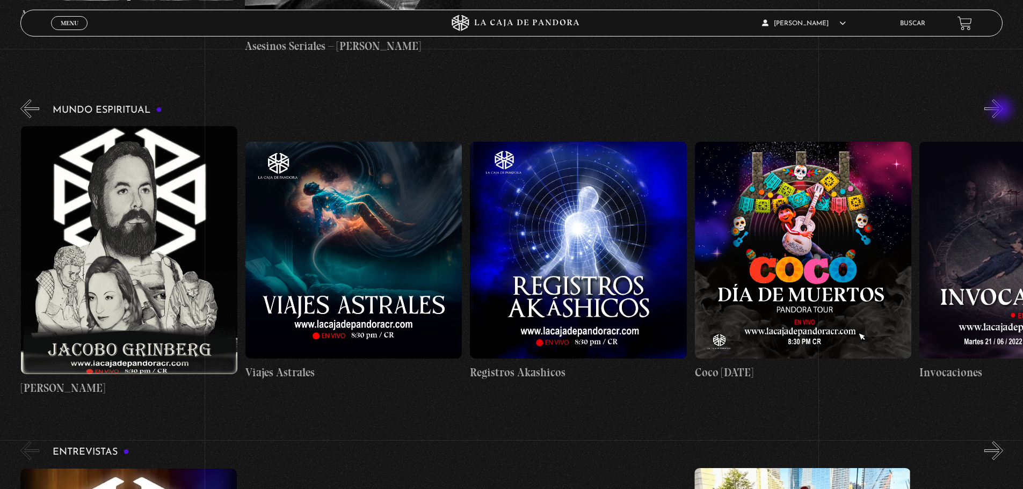
scroll to position [0, 1796]
click at [1002, 110] on button "»" at bounding box center [993, 108] width 19 height 19
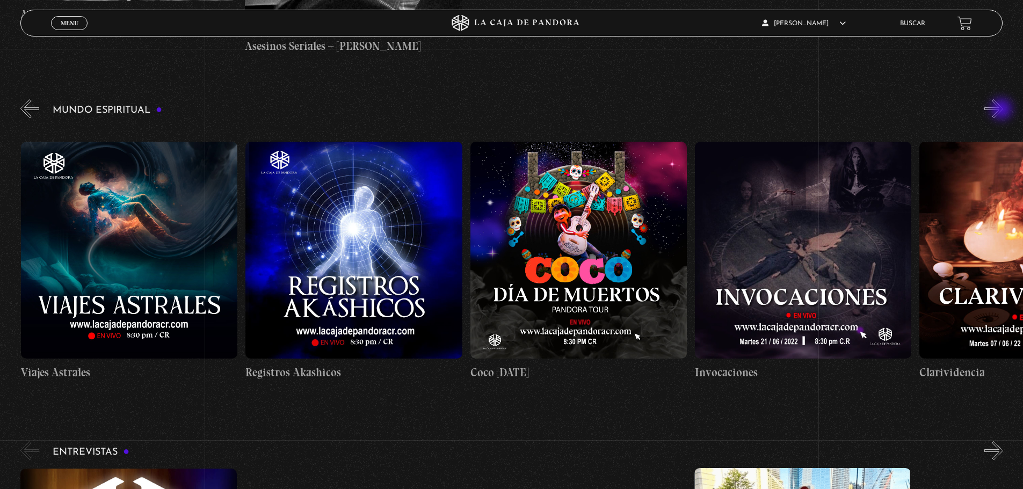
scroll to position [0, 2021]
click at [1002, 110] on button "»" at bounding box center [993, 108] width 19 height 19
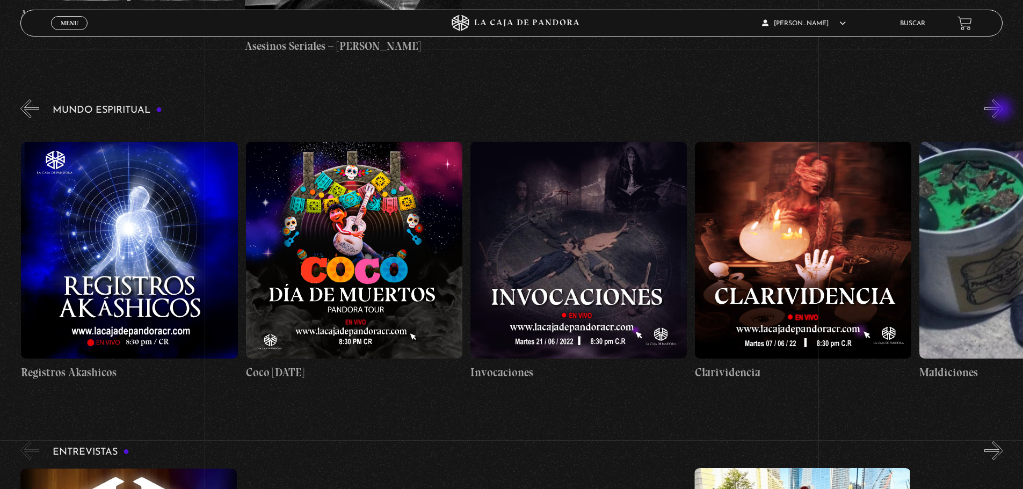
scroll to position [0, 2245]
click at [1002, 110] on button "»" at bounding box center [993, 108] width 19 height 19
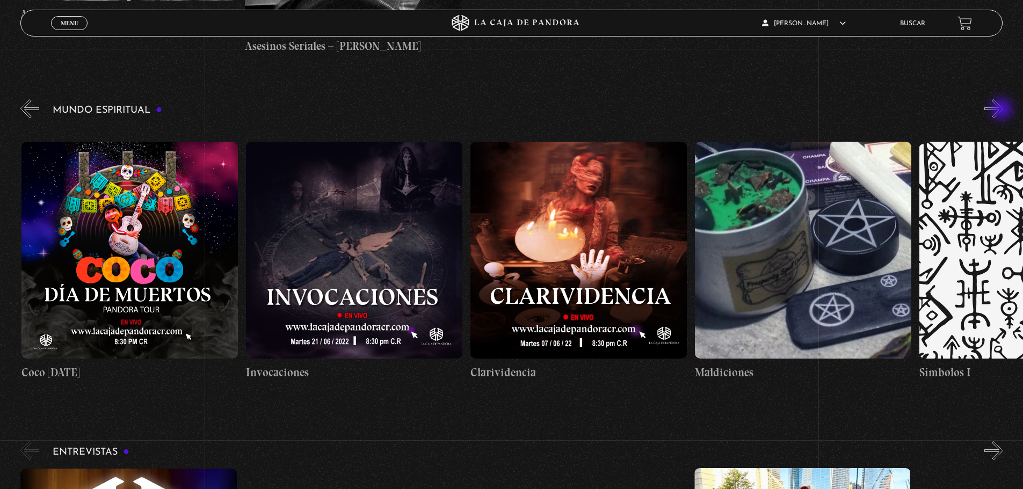
scroll to position [0, 2469]
click at [1002, 110] on button "»" at bounding box center [993, 108] width 19 height 19
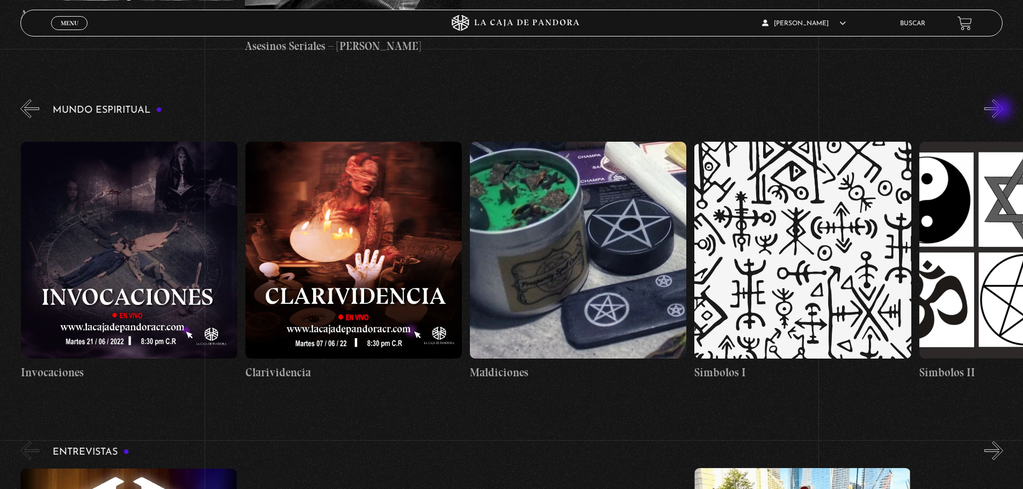
scroll to position [0, 2694]
click at [1002, 110] on button "»" at bounding box center [993, 108] width 19 height 19
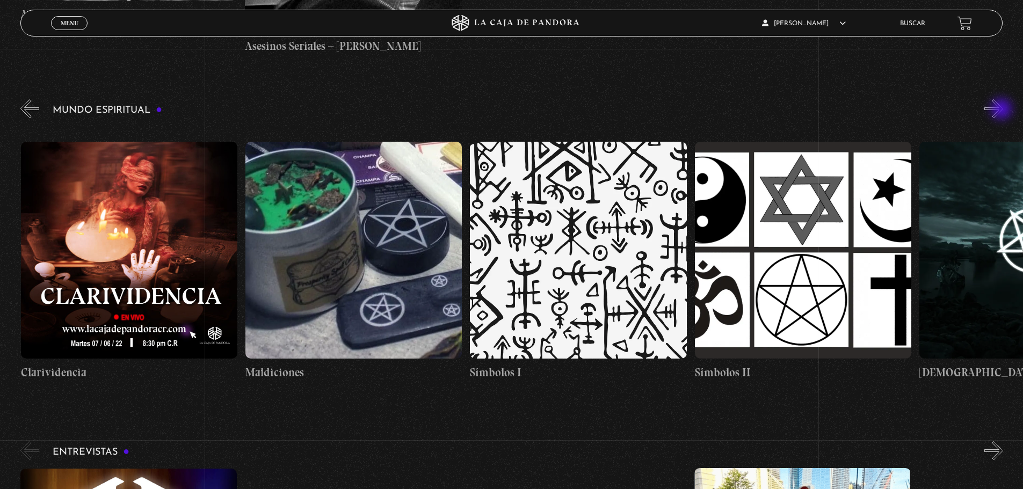
click at [1002, 110] on button "»" at bounding box center [993, 108] width 19 height 19
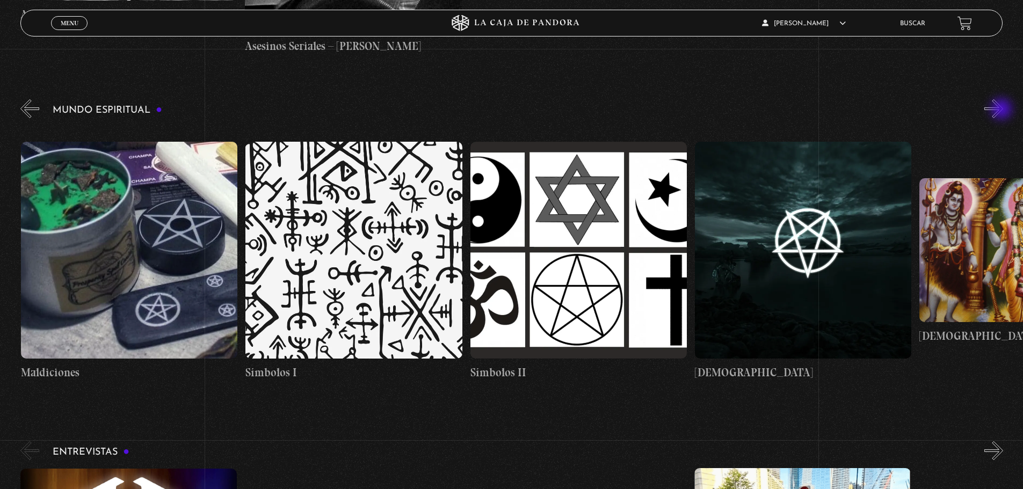
click at [1002, 110] on button "»" at bounding box center [993, 108] width 19 height 19
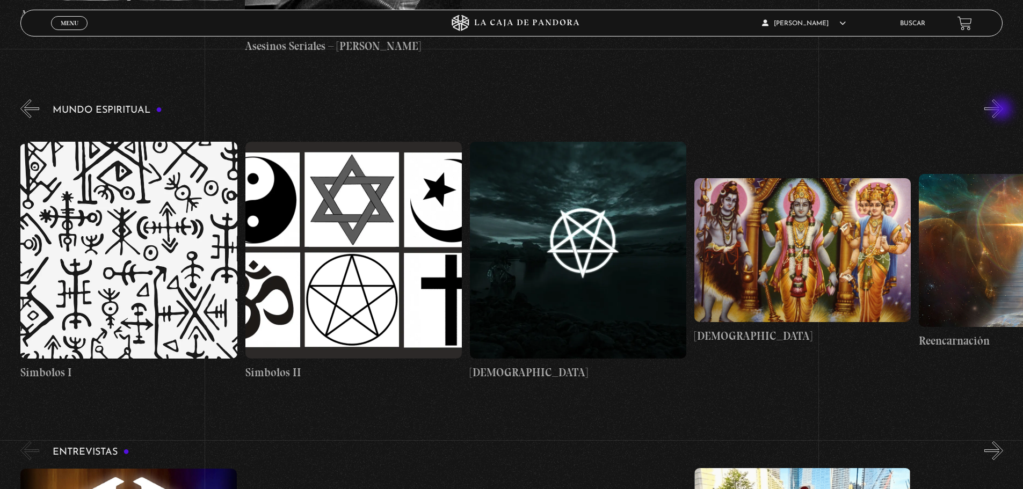
click at [1002, 110] on button "»" at bounding box center [993, 108] width 19 height 19
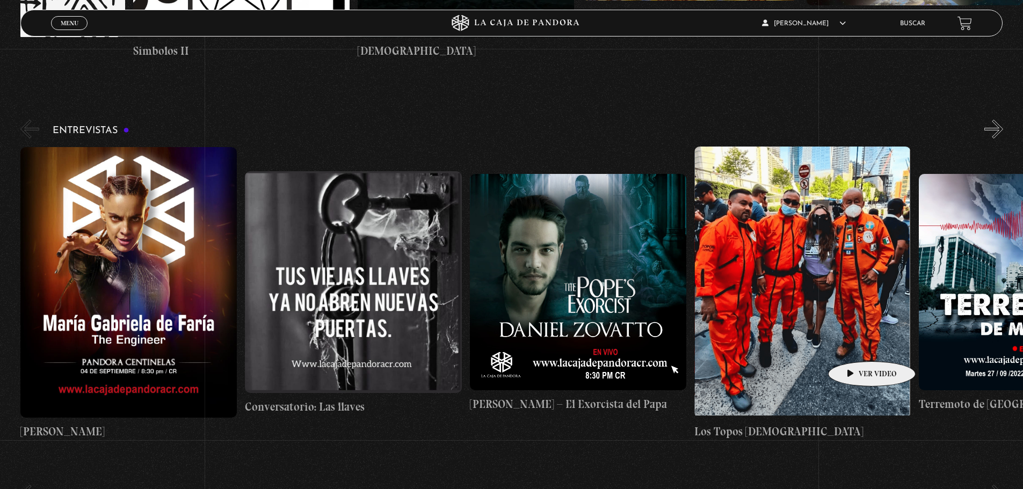
scroll to position [4724, 0]
click at [1000, 136] on button "»" at bounding box center [993, 128] width 19 height 19
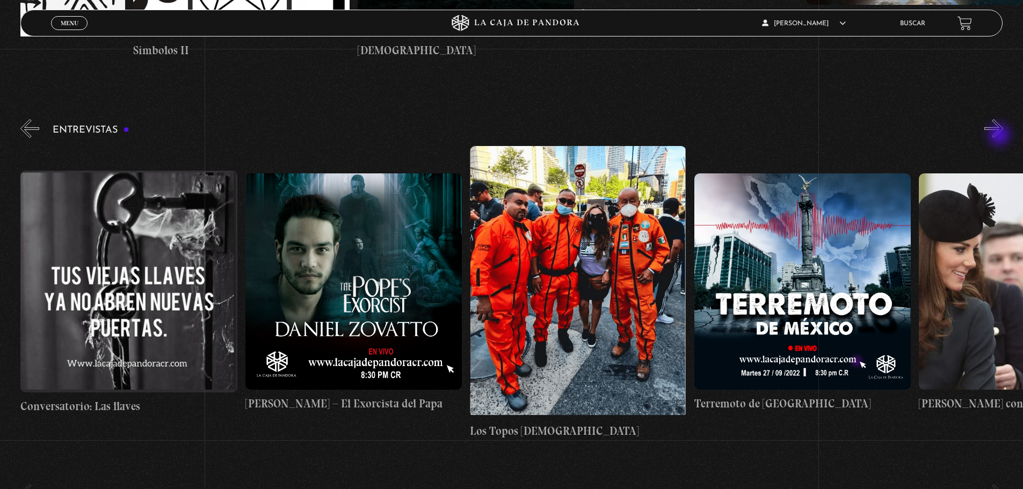
click at [1000, 136] on button "»" at bounding box center [993, 128] width 19 height 19
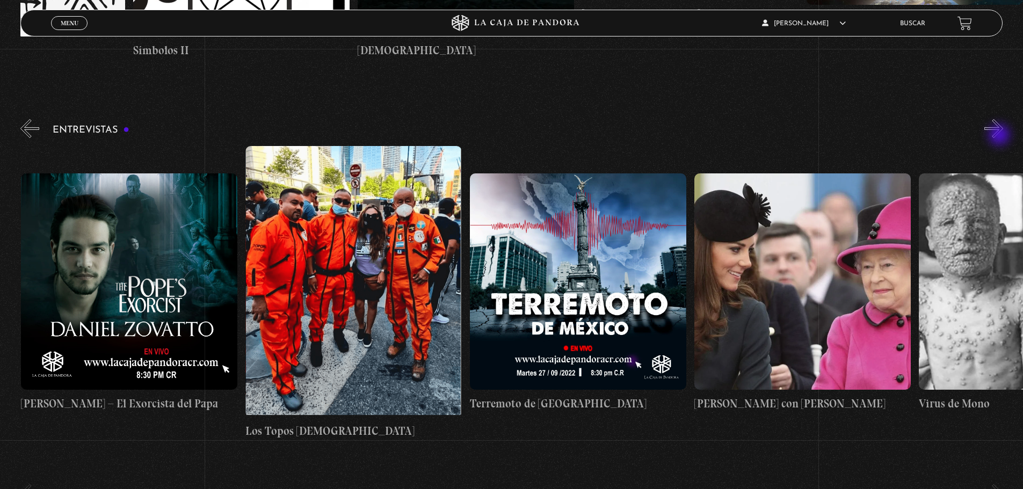
scroll to position [0, 449]
click at [1000, 136] on button "»" at bounding box center [993, 128] width 19 height 19
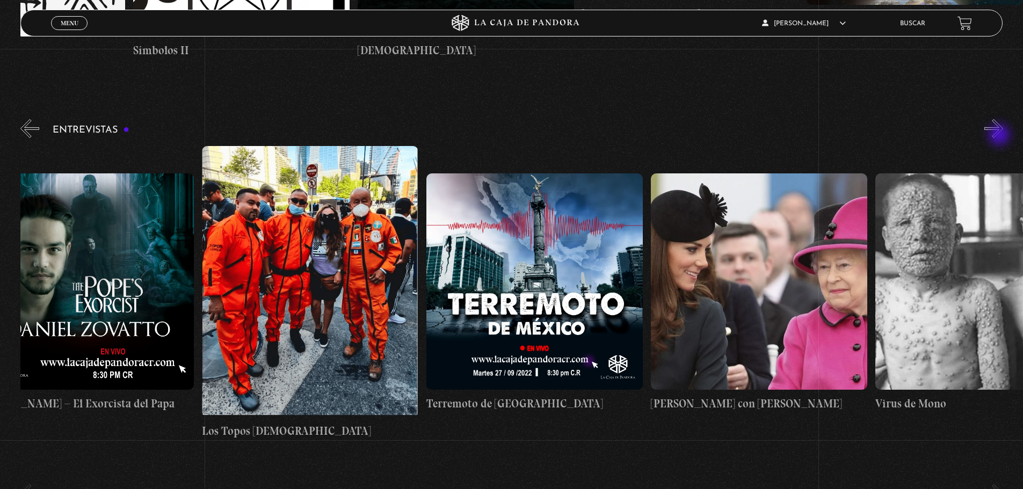
click at [1000, 136] on button "»" at bounding box center [993, 128] width 19 height 19
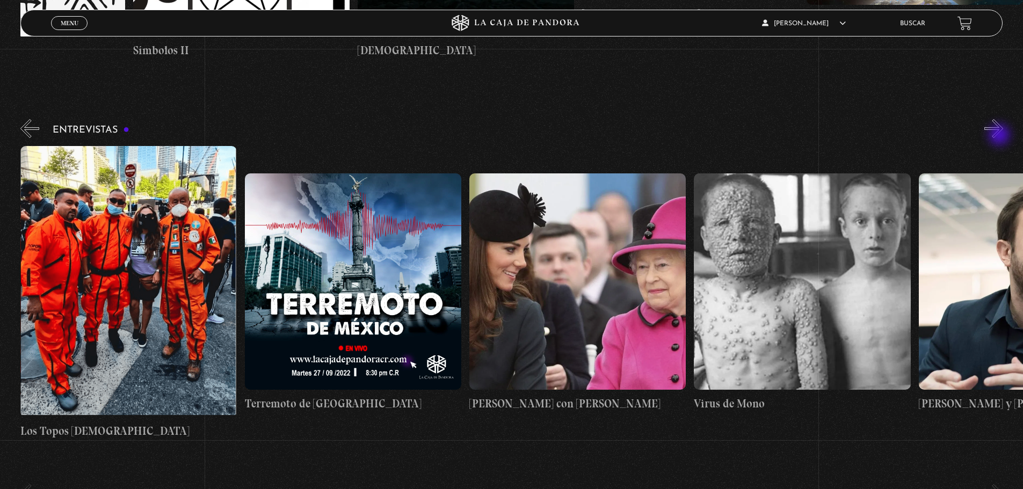
scroll to position [0, 674]
click at [1000, 136] on button "»" at bounding box center [993, 128] width 19 height 19
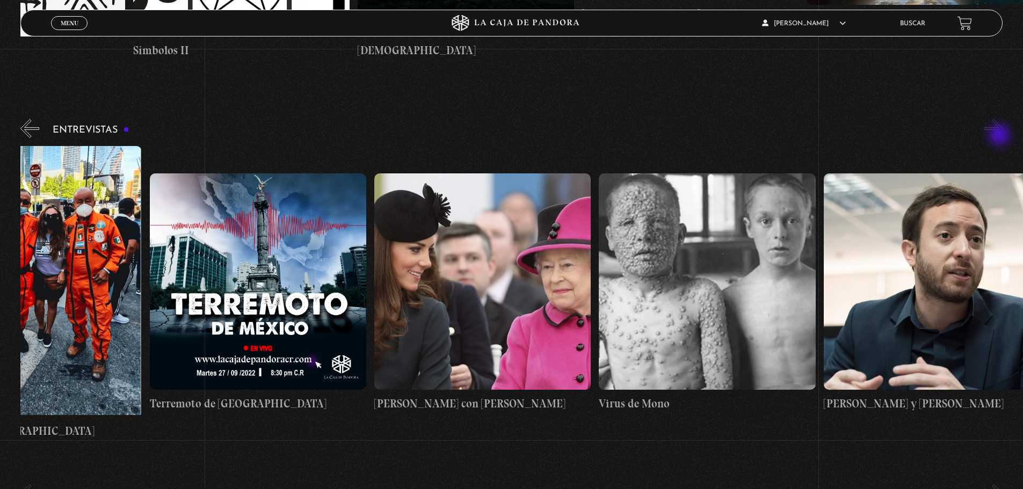
scroll to position [0, 786]
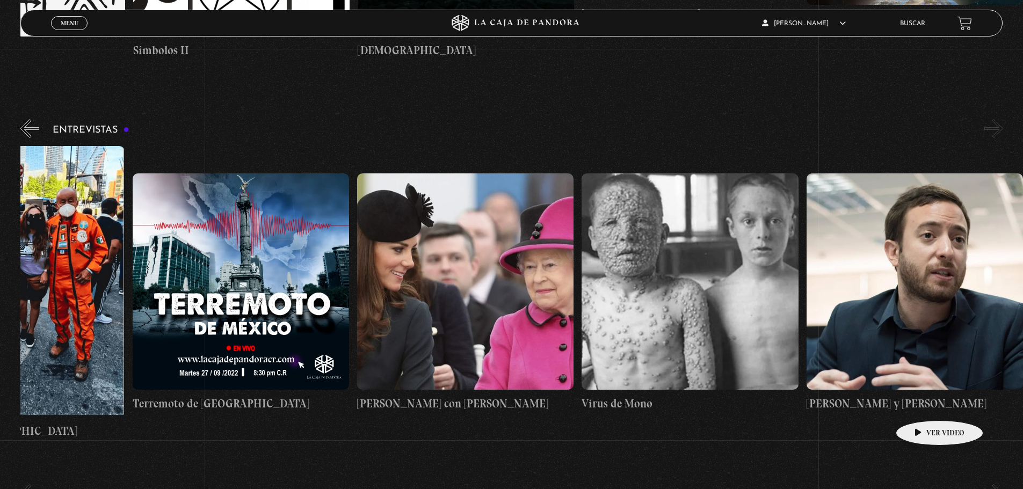
click at [922, 404] on h4 "Agustín Laje y Nicolás Márquez" at bounding box center [914, 403] width 216 height 17
click at [855, 405] on h4 "Agustín Laje y Nicolás Márquez" at bounding box center [914, 403] width 216 height 17
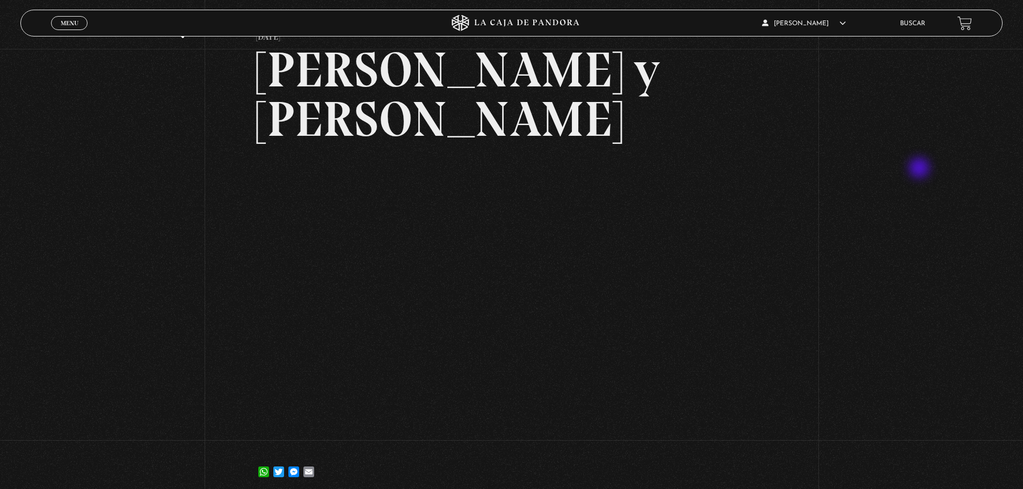
scroll to position [107, 0]
